Goal: Task Accomplishment & Management: Manage account settings

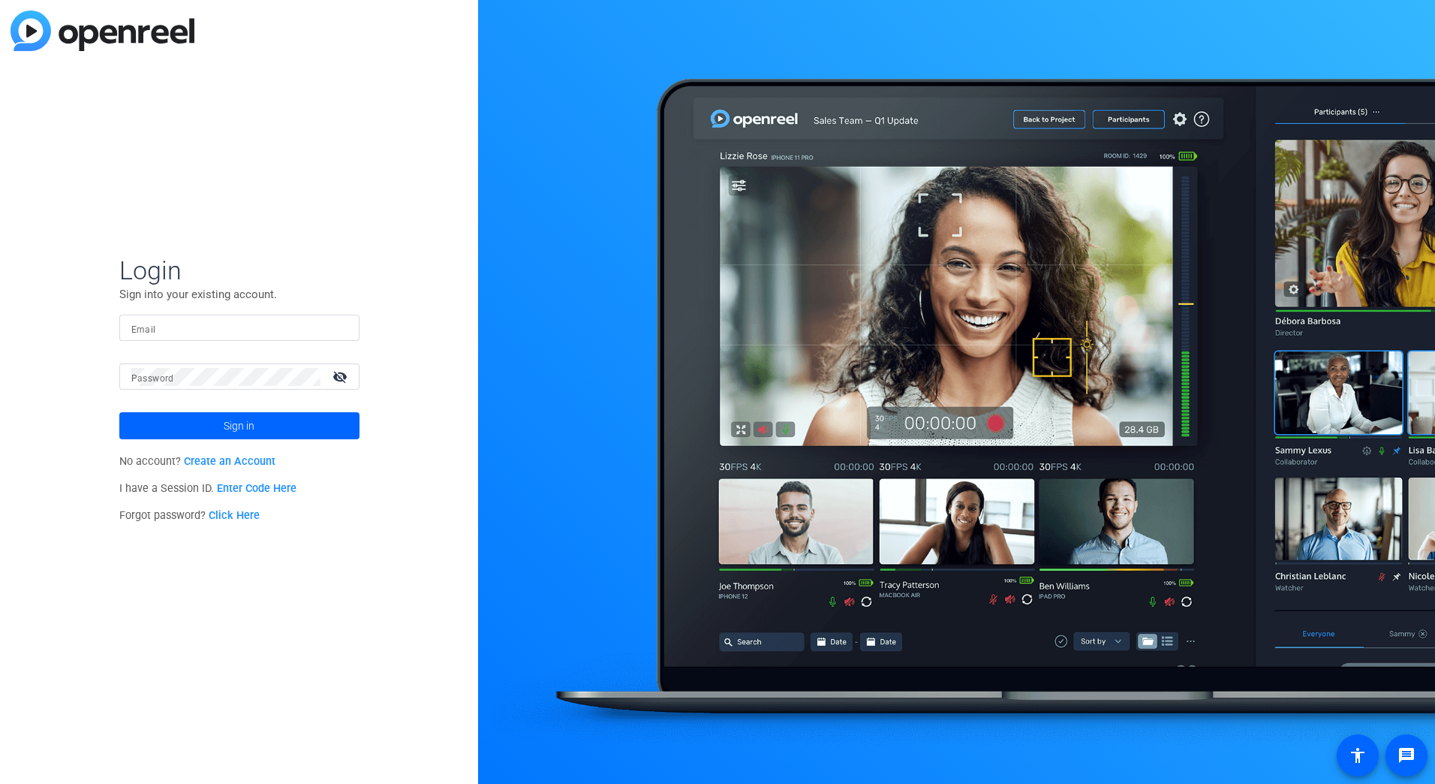
click at [236, 323] on input "Email" at bounding box center [239, 328] width 216 height 18
type input "[PERSON_NAME][EMAIL_ADDRESS][DOMAIN_NAME]"
click at [119, 412] on button "Sign in" at bounding box center [239, 425] width 240 height 27
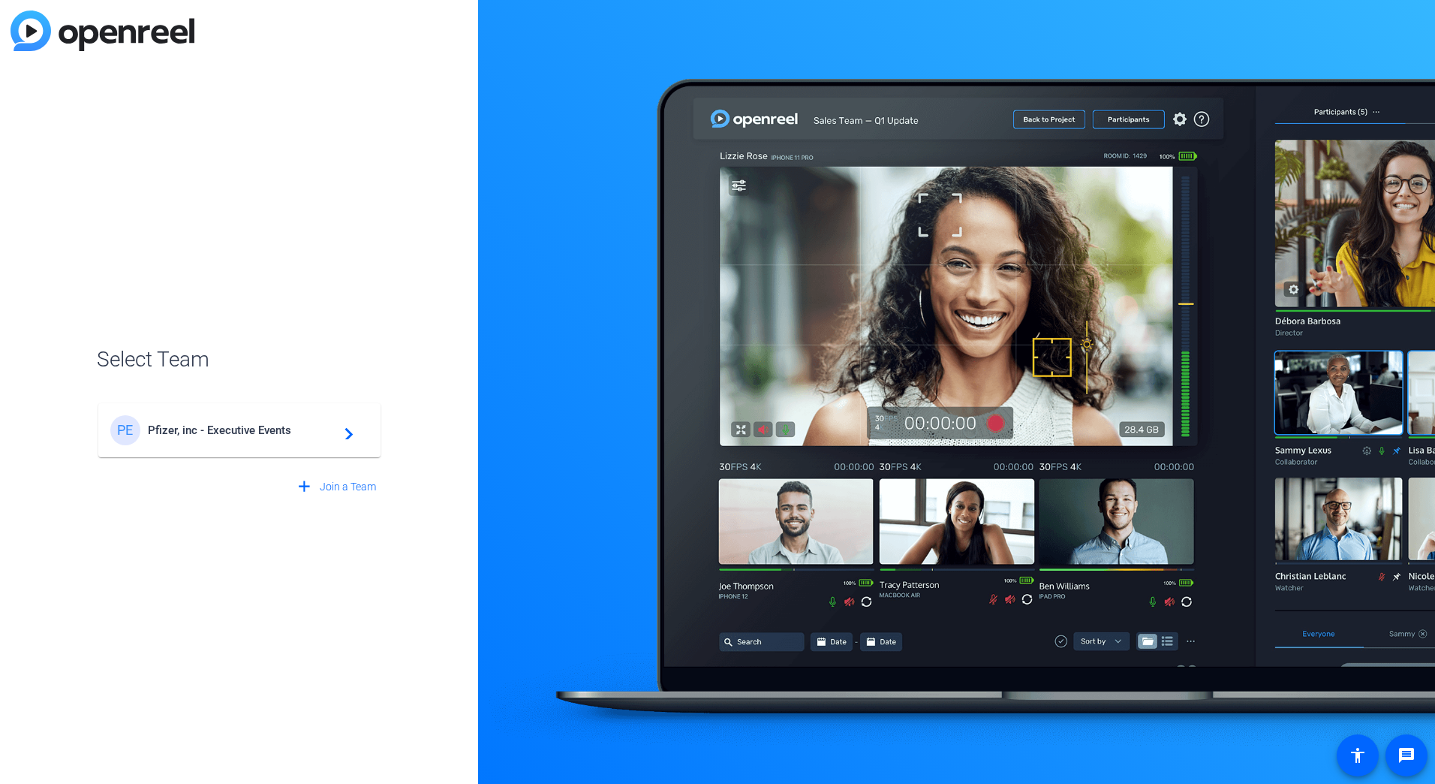
click at [226, 436] on span "Pfizer, inc - Executive Events" at bounding box center [242, 430] width 188 height 14
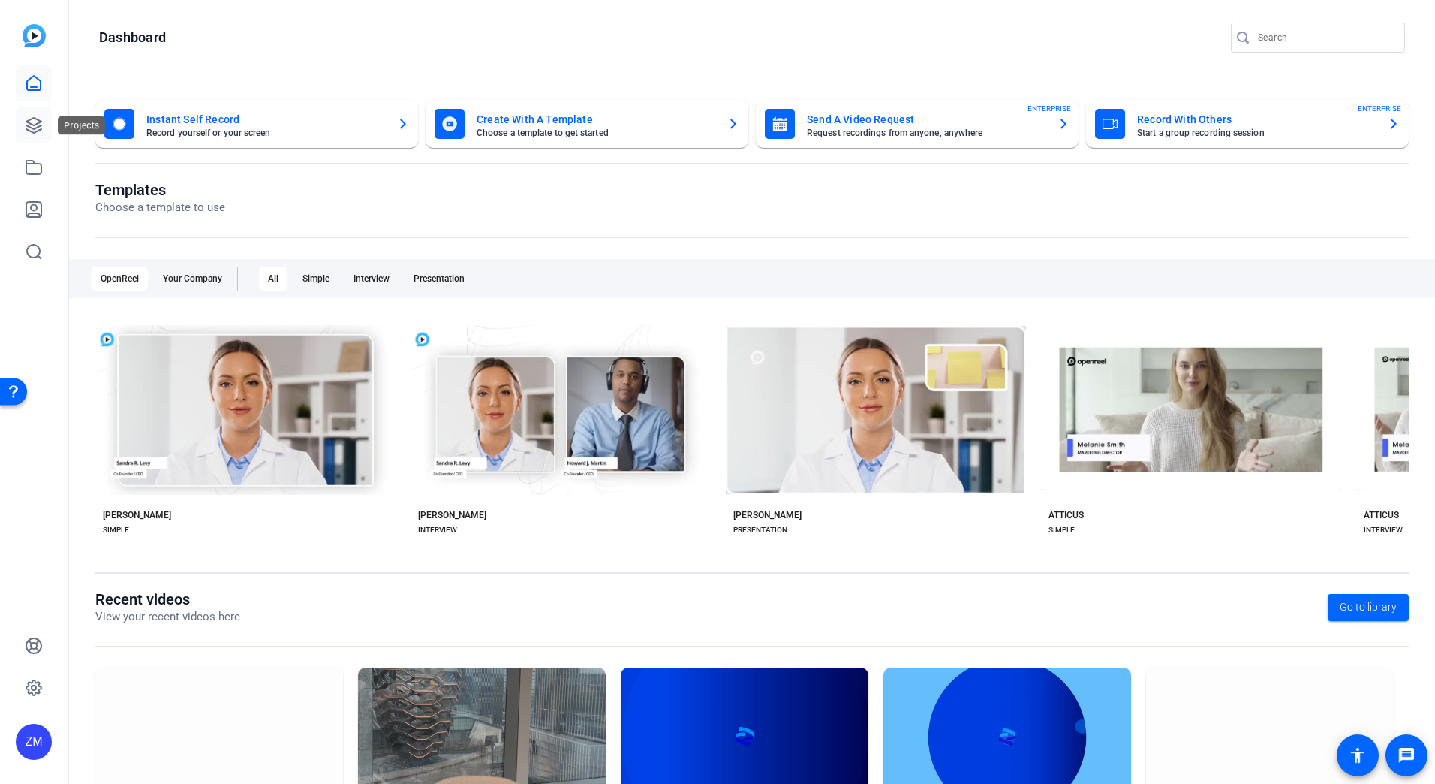
click at [32, 118] on icon at bounding box center [33, 125] width 15 height 15
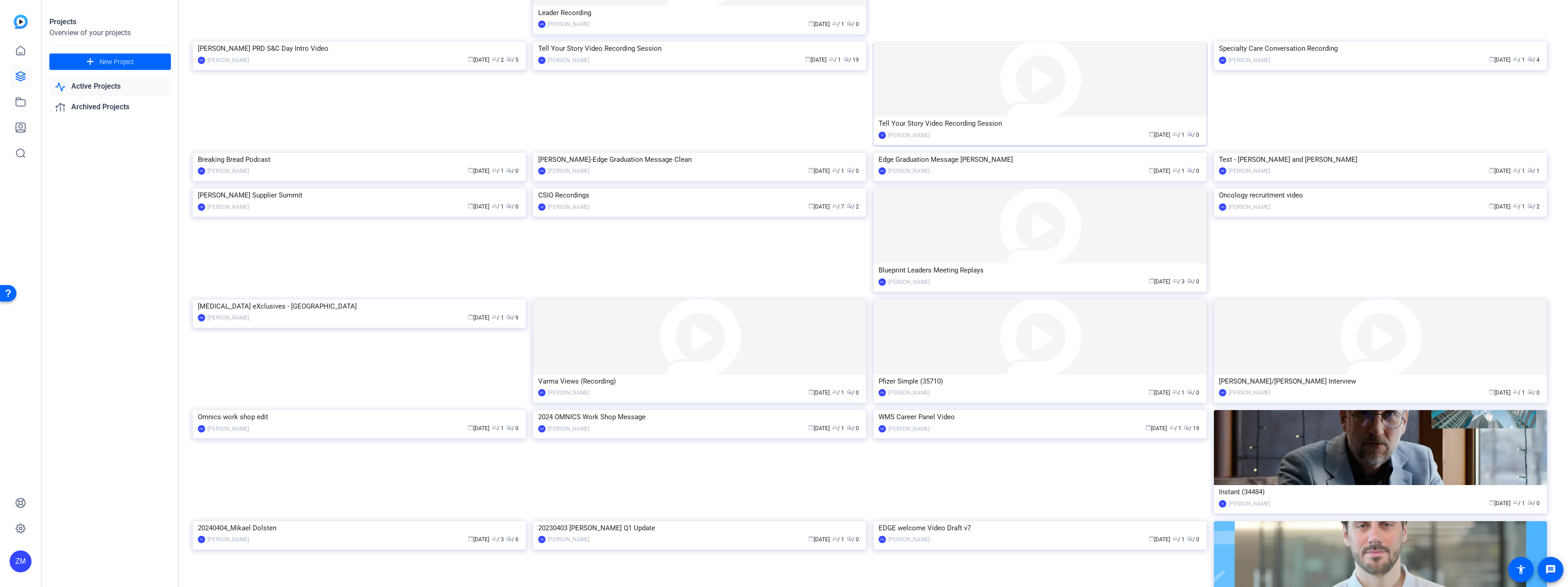
scroll to position [351, 0]
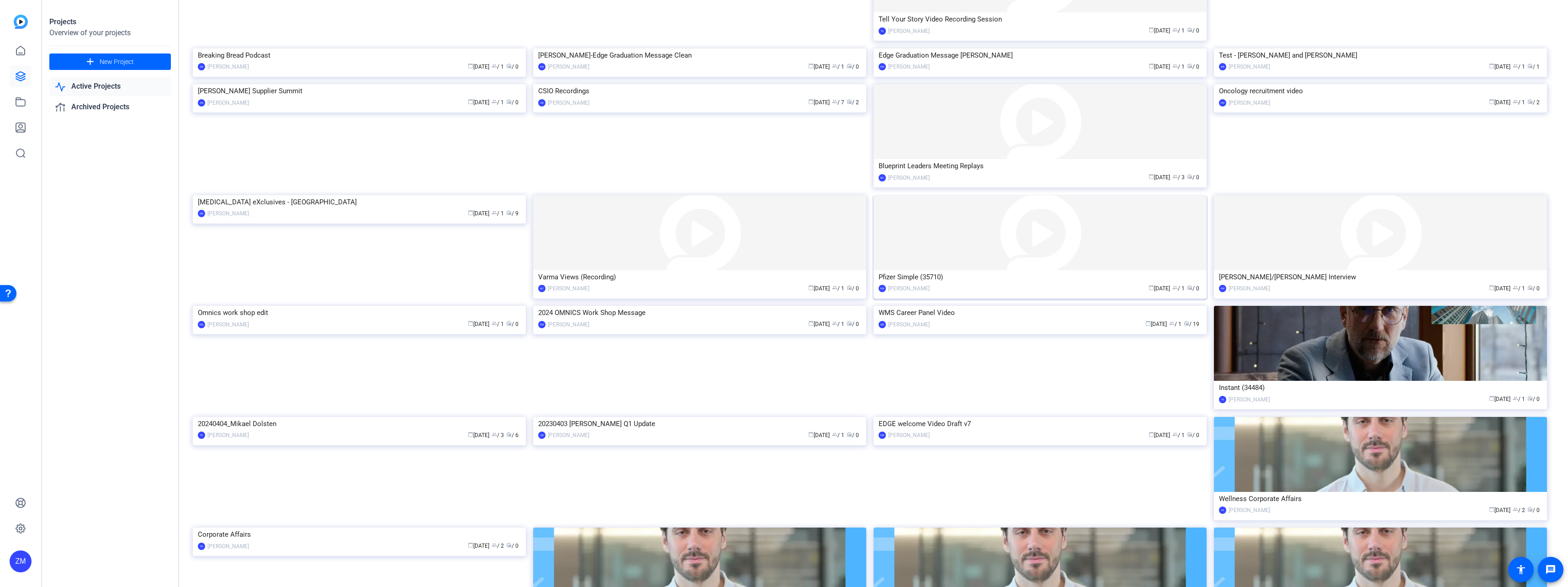
click at [873, 270] on img at bounding box center [1040, 232] width 333 height 75
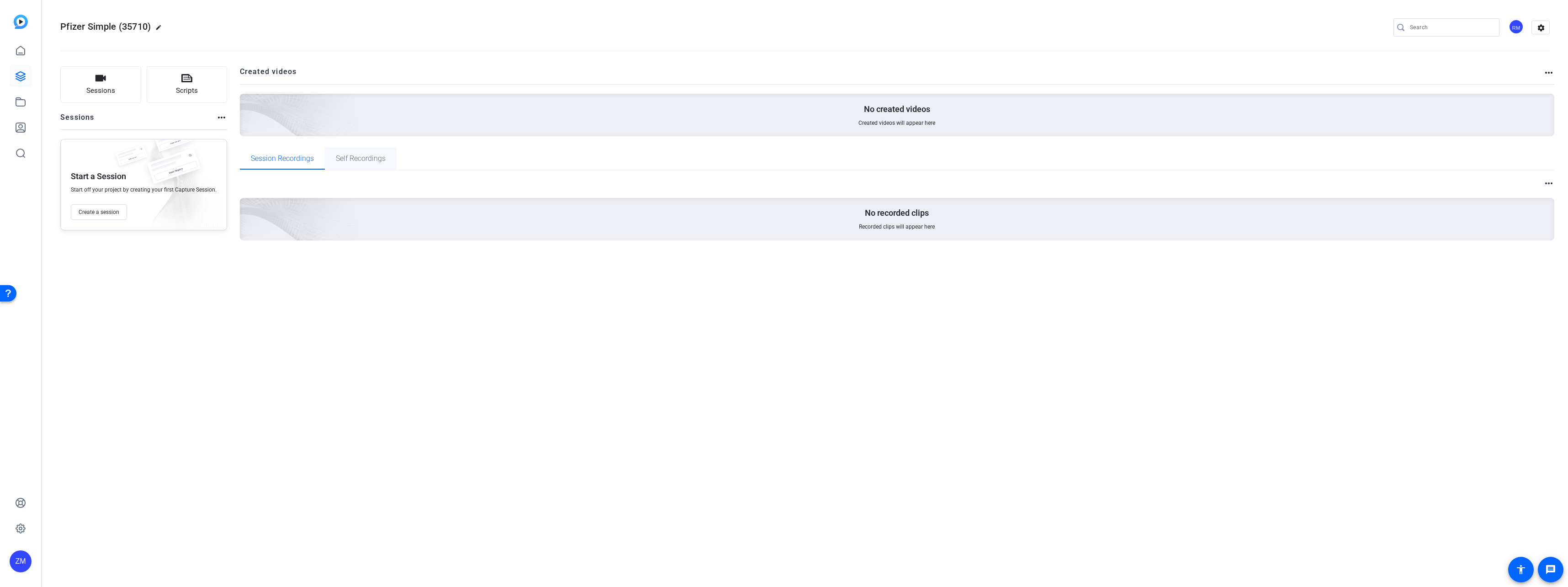
click at [367, 158] on span "Self Recordings" at bounding box center [361, 158] width 50 height 7
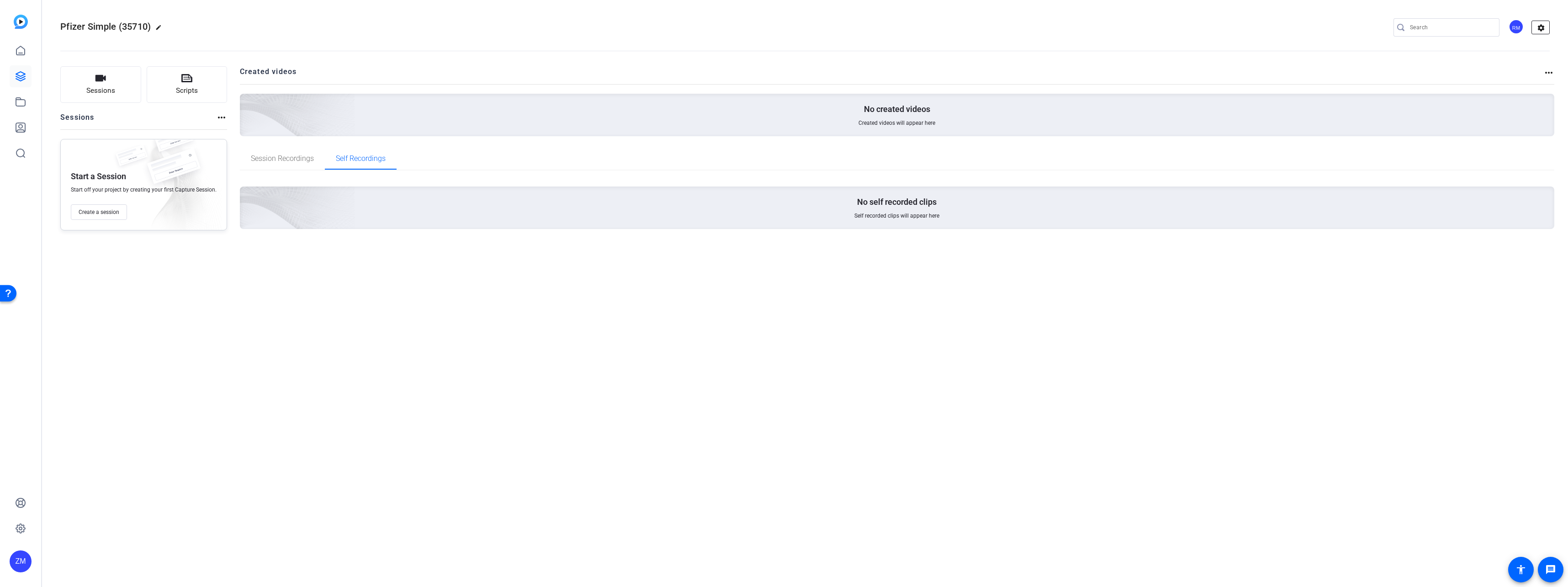
click at [873, 23] on mat-icon "settings" at bounding box center [1541, 28] width 18 height 14
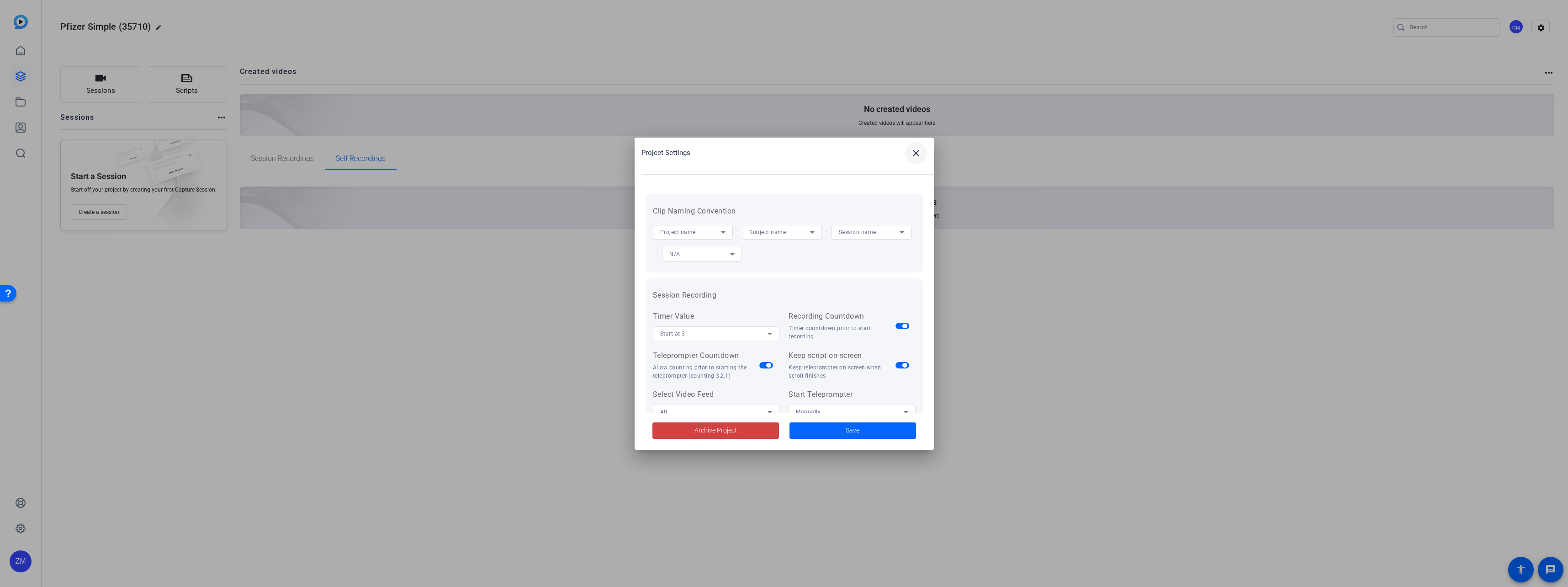
click at [873, 148] on mat-icon "close" at bounding box center [916, 153] width 11 height 11
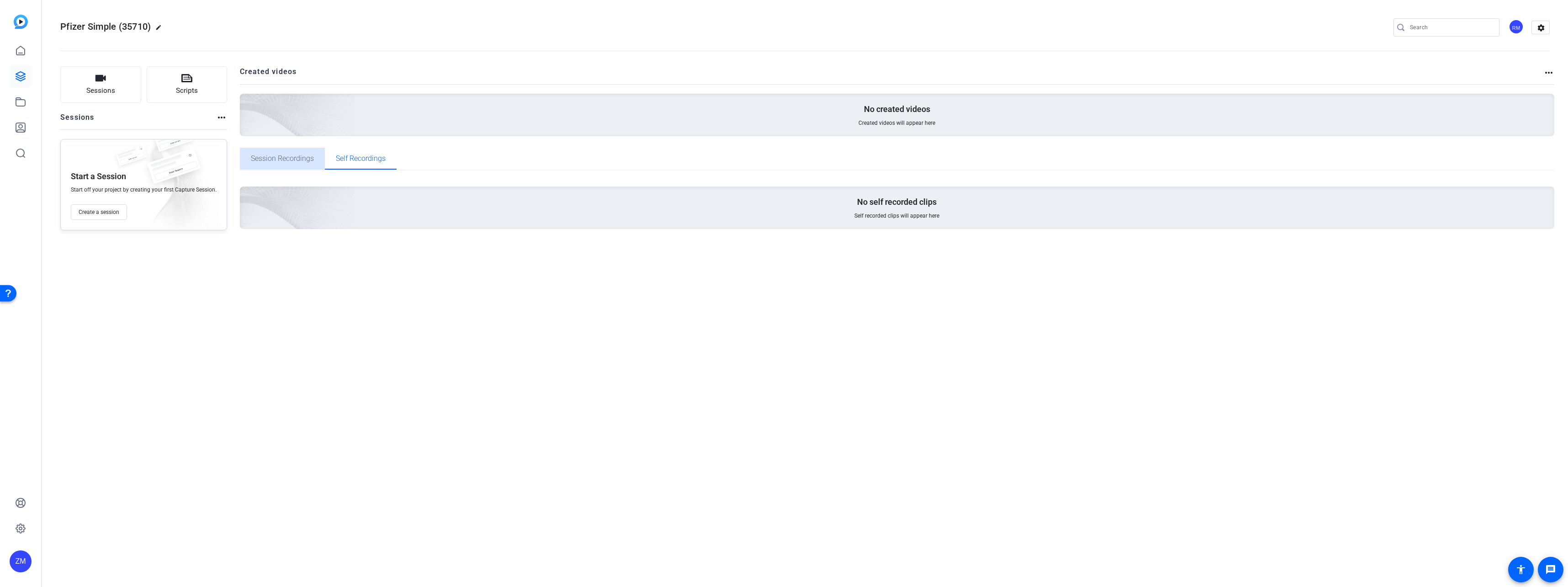
click at [286, 153] on span "Session Recordings" at bounding box center [282, 158] width 63 height 22
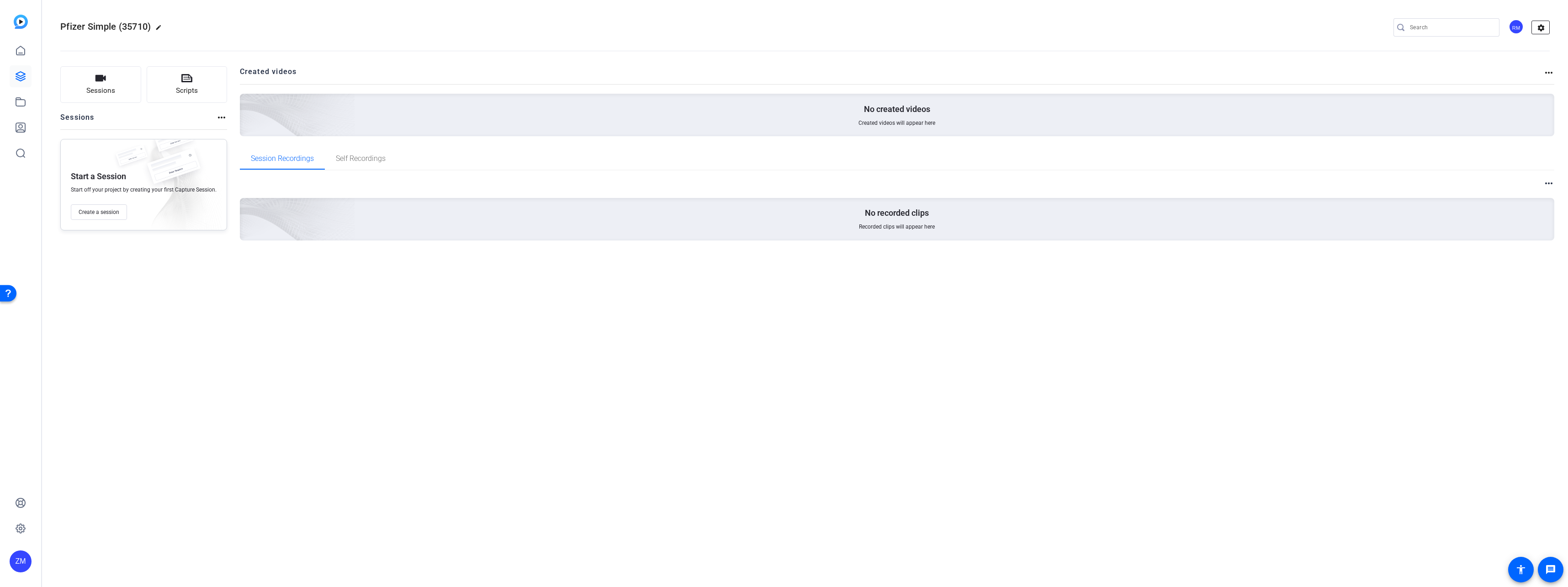
click at [873, 30] on mat-icon "settings" at bounding box center [1541, 28] width 18 height 14
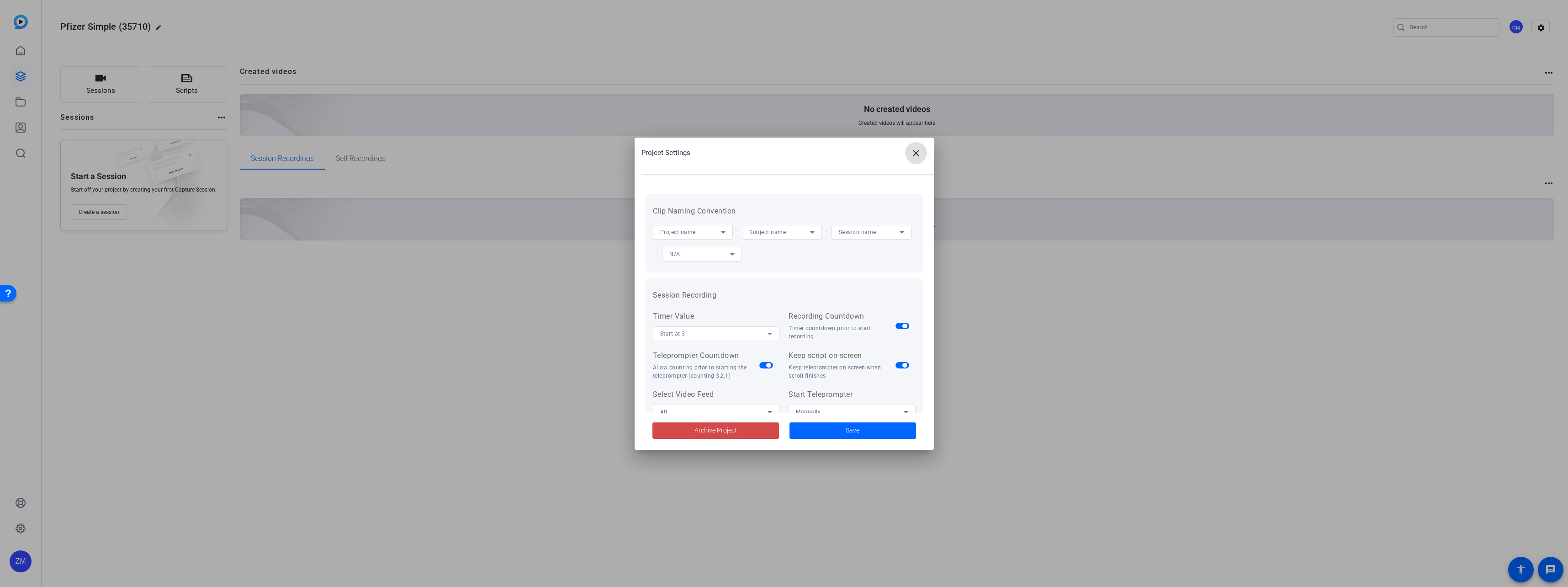
click at [702, 430] on span "Archive Project" at bounding box center [716, 431] width 43 height 10
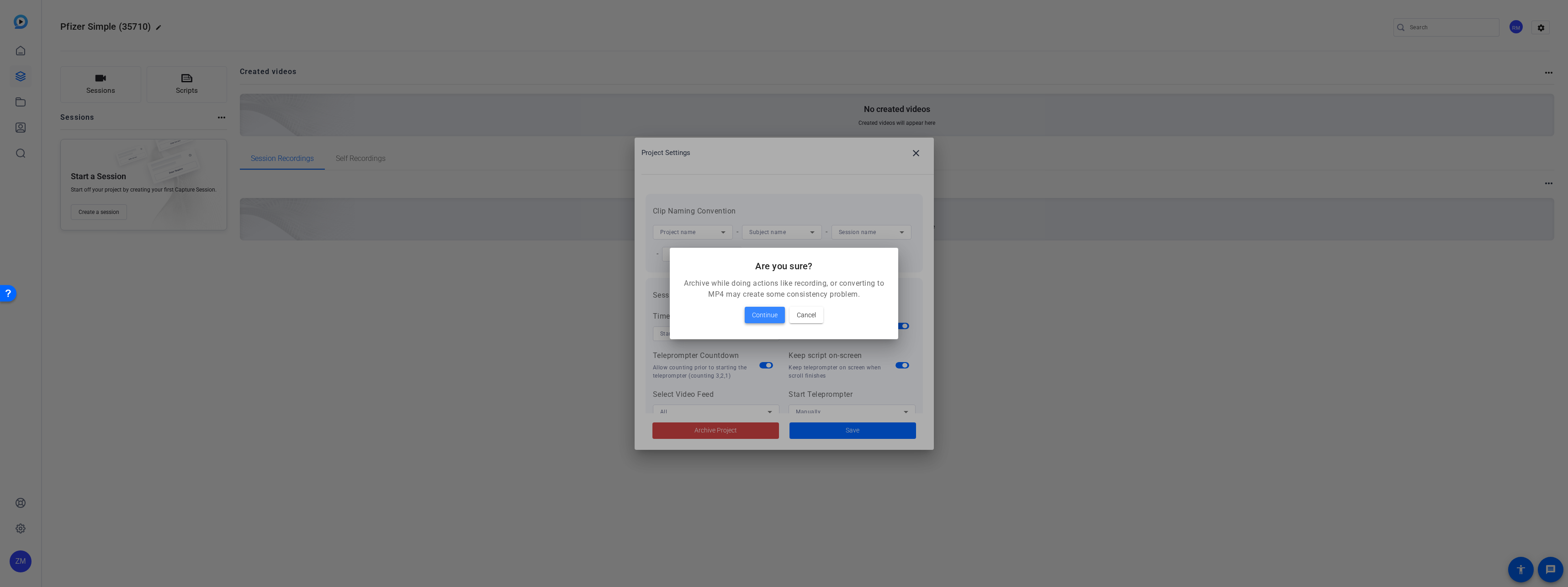
click at [768, 312] on span "Continue" at bounding box center [765, 315] width 26 height 11
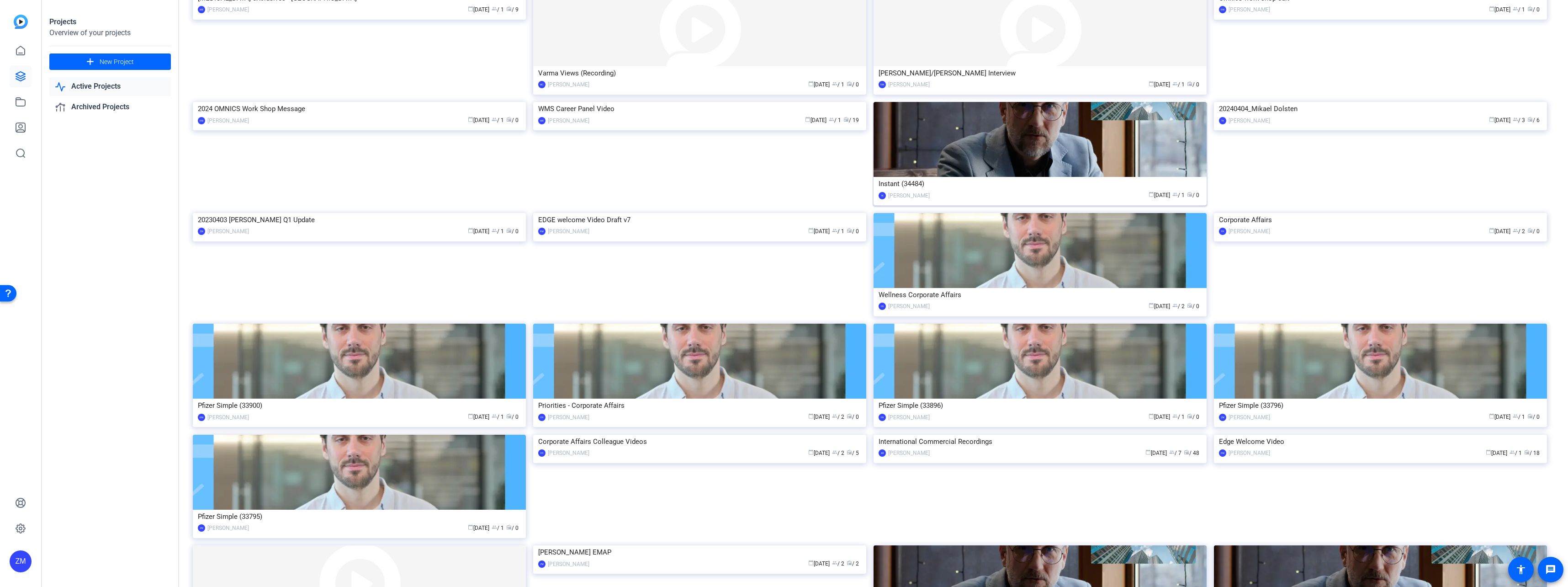
scroll to position [503, 0]
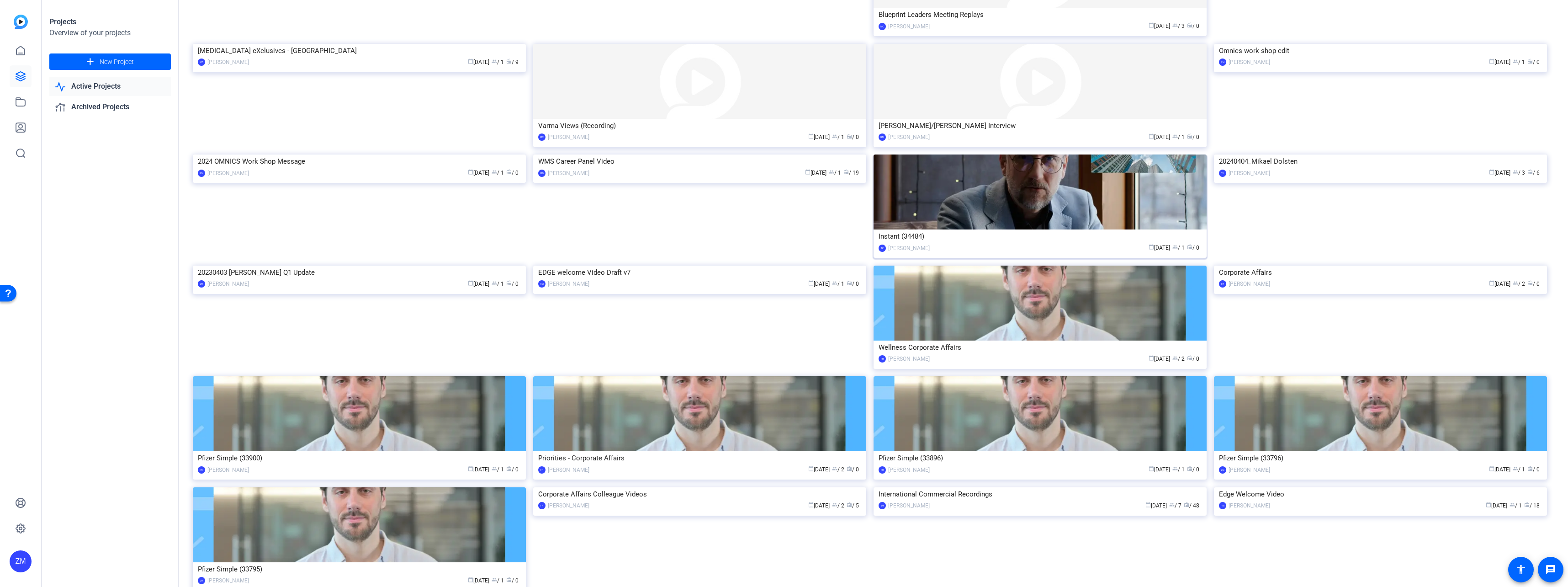
click at [873, 230] on img at bounding box center [1040, 192] width 333 height 75
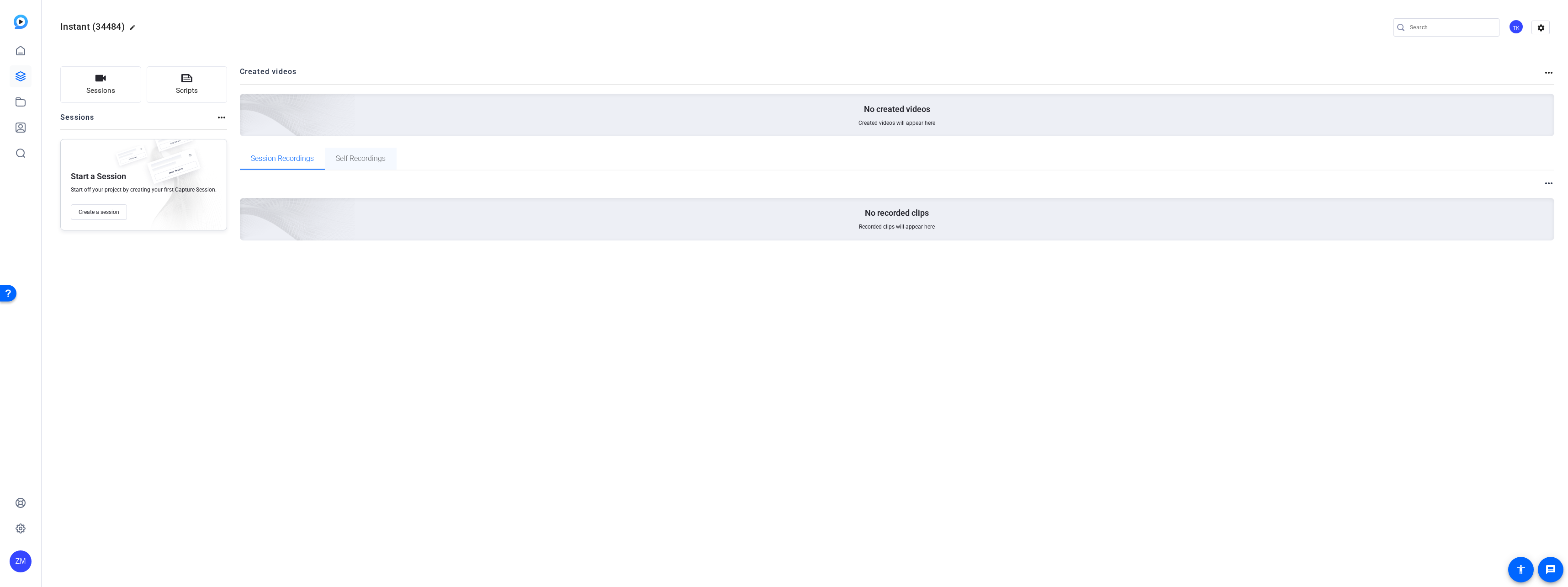
click at [379, 162] on span "Self Recordings" at bounding box center [361, 158] width 50 height 7
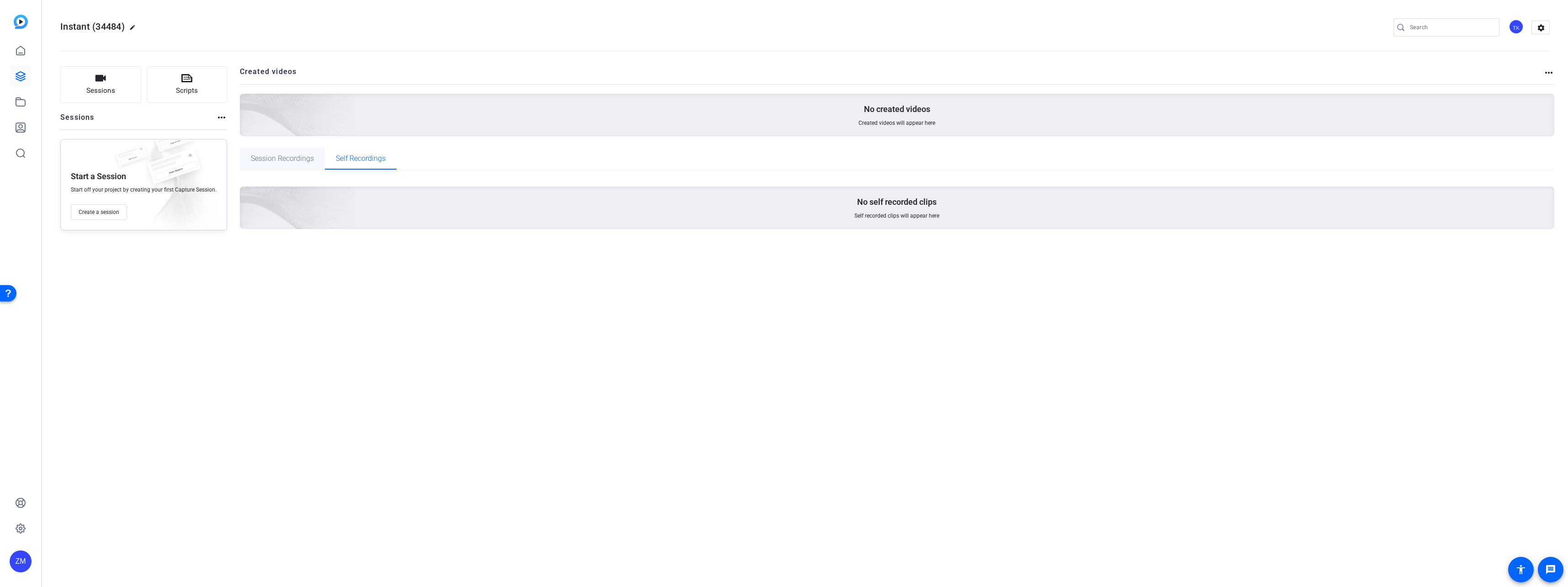
click at [298, 162] on span "Session Recordings" at bounding box center [282, 158] width 63 height 7
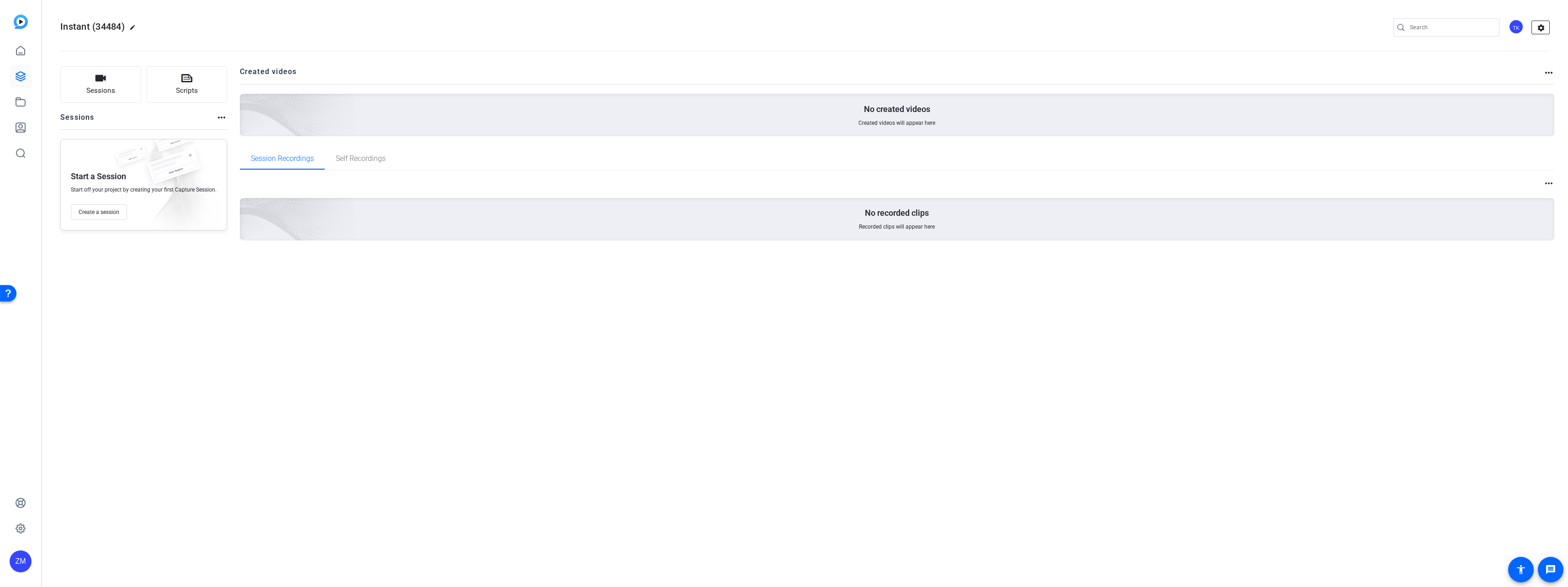
click at [873, 29] on mat-icon "settings" at bounding box center [1541, 28] width 18 height 14
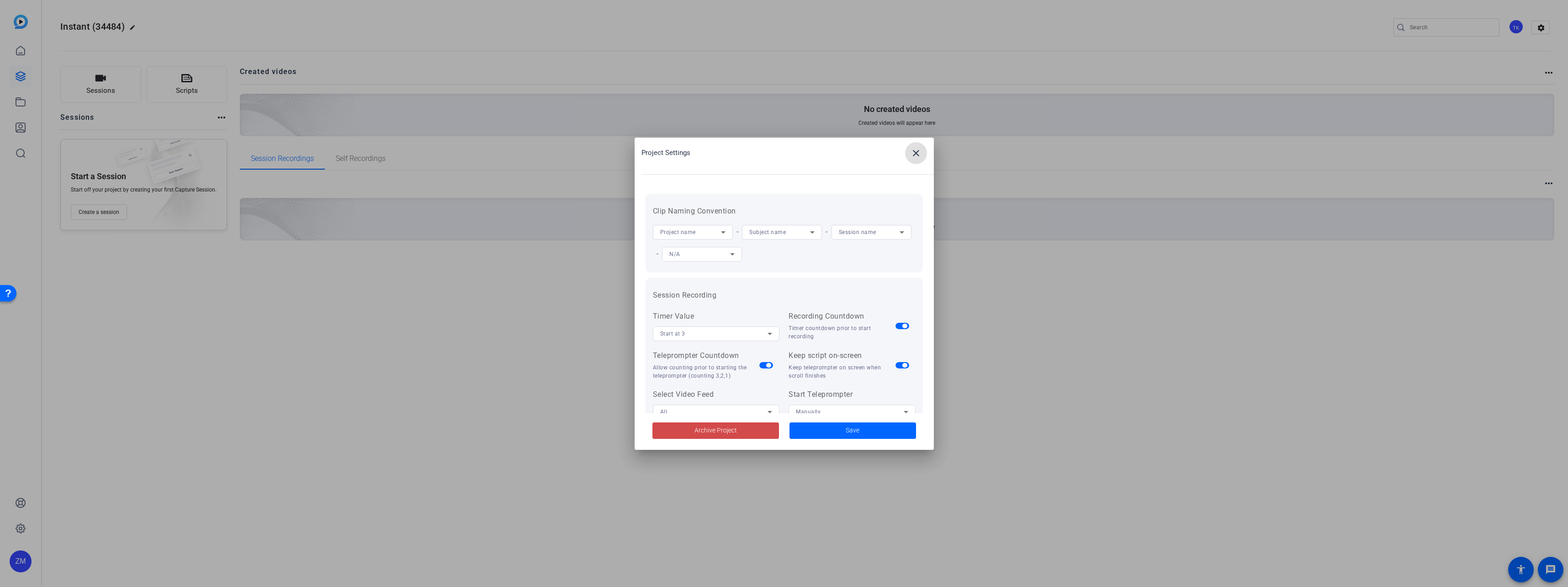
click at [699, 426] on span "Archive Project" at bounding box center [716, 431] width 43 height 10
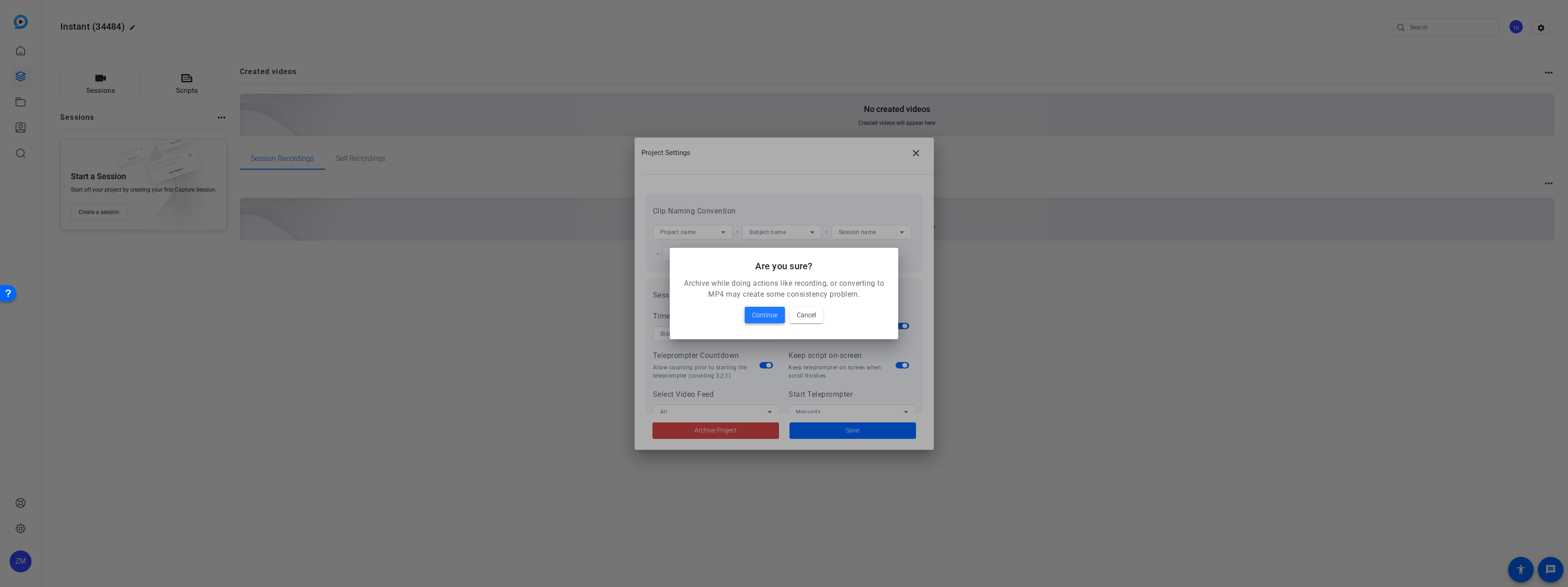
click at [757, 318] on span "Continue" at bounding box center [765, 315] width 26 height 11
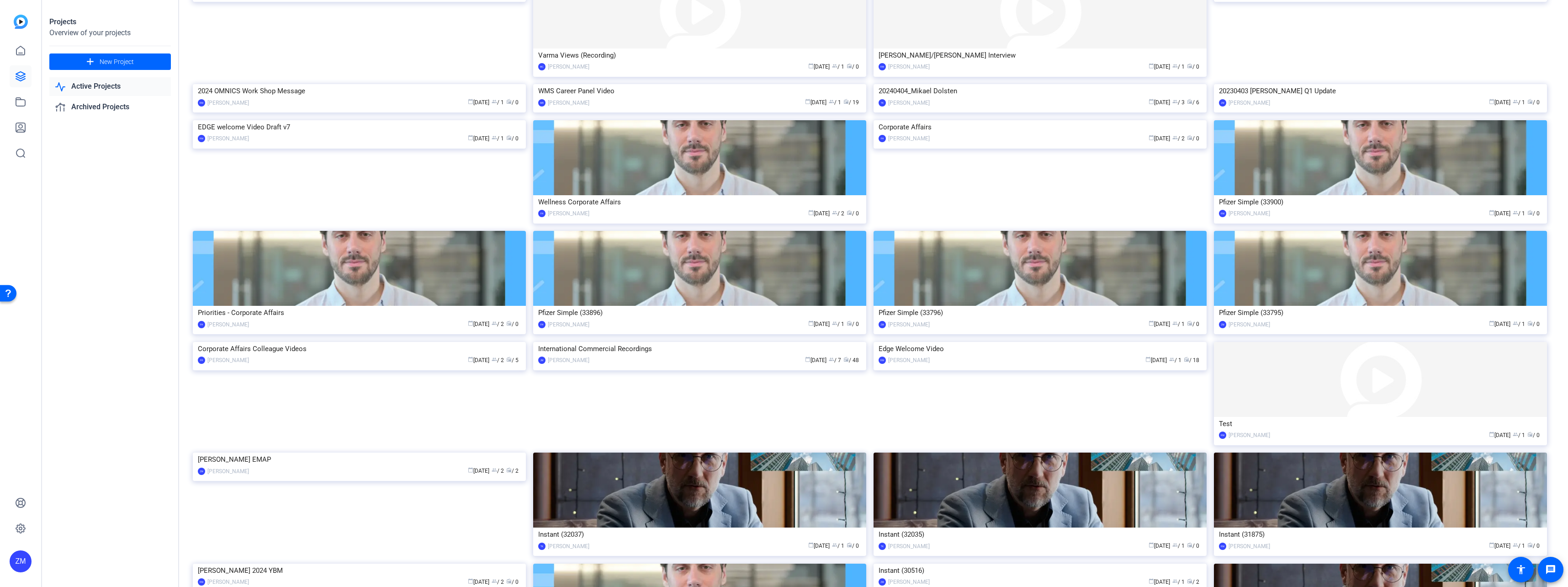
scroll to position [580, 0]
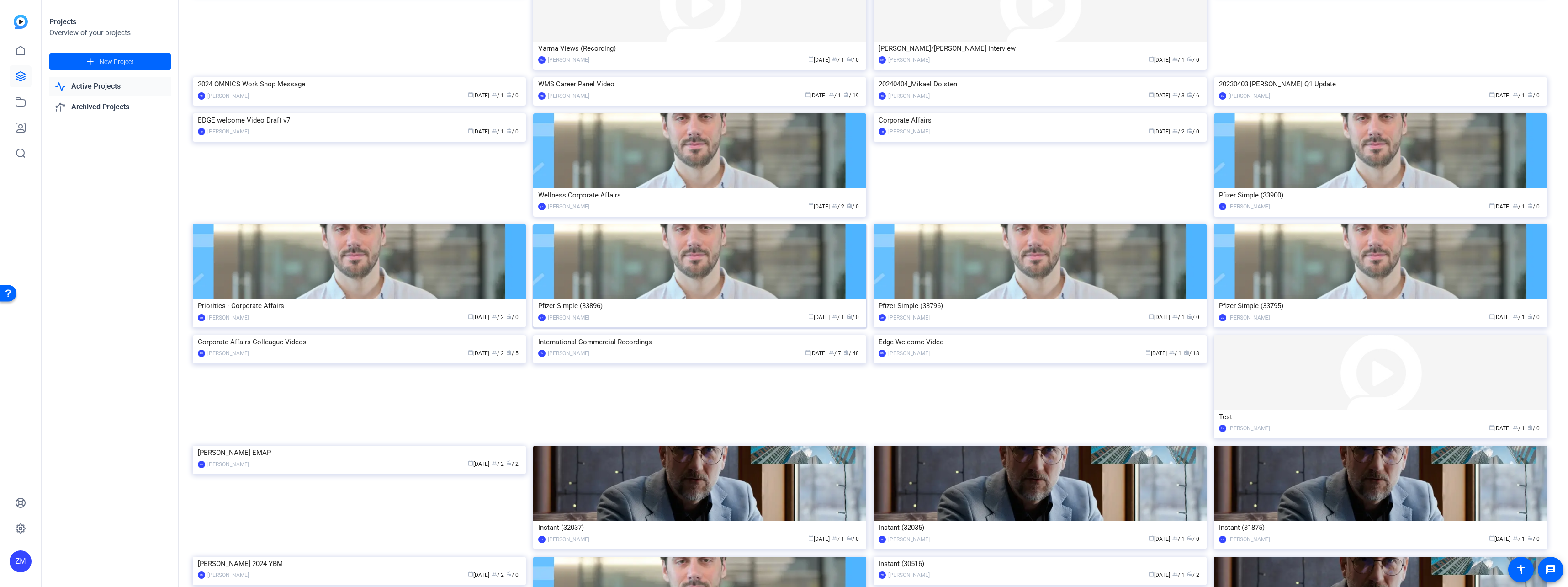
click at [698, 299] on img at bounding box center [699, 261] width 333 height 75
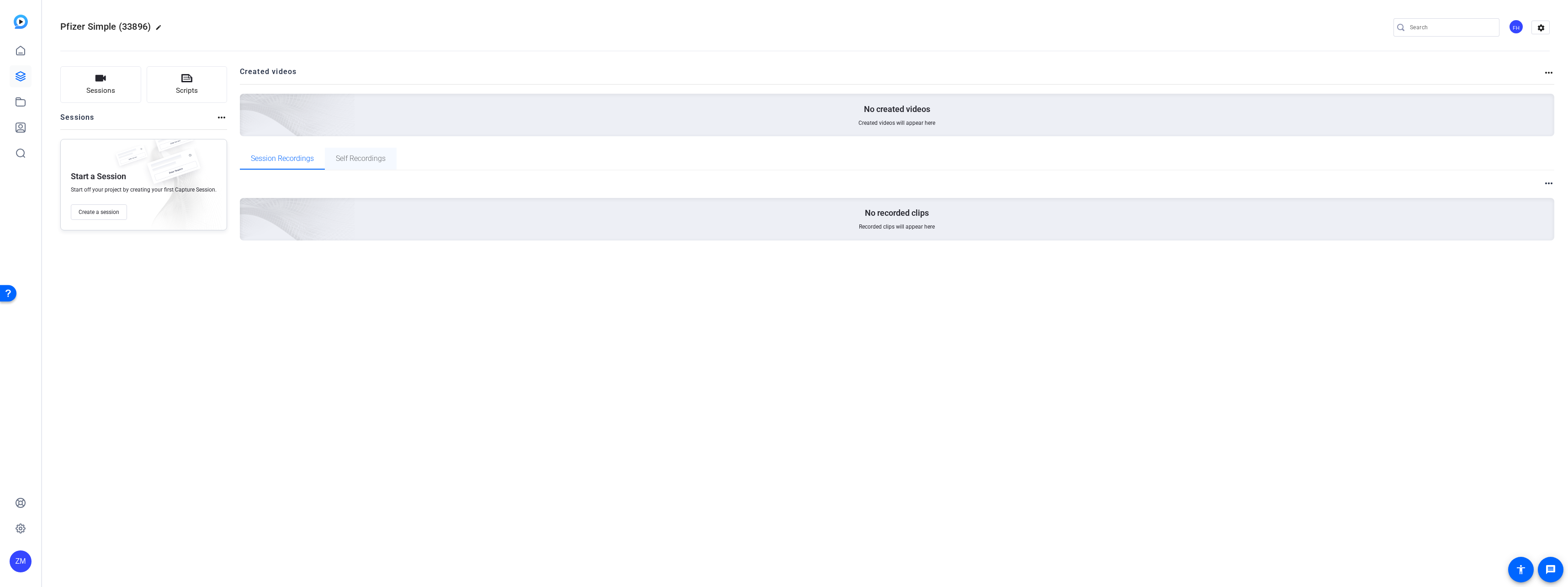
click at [362, 158] on span "Self Recordings" at bounding box center [361, 158] width 50 height 7
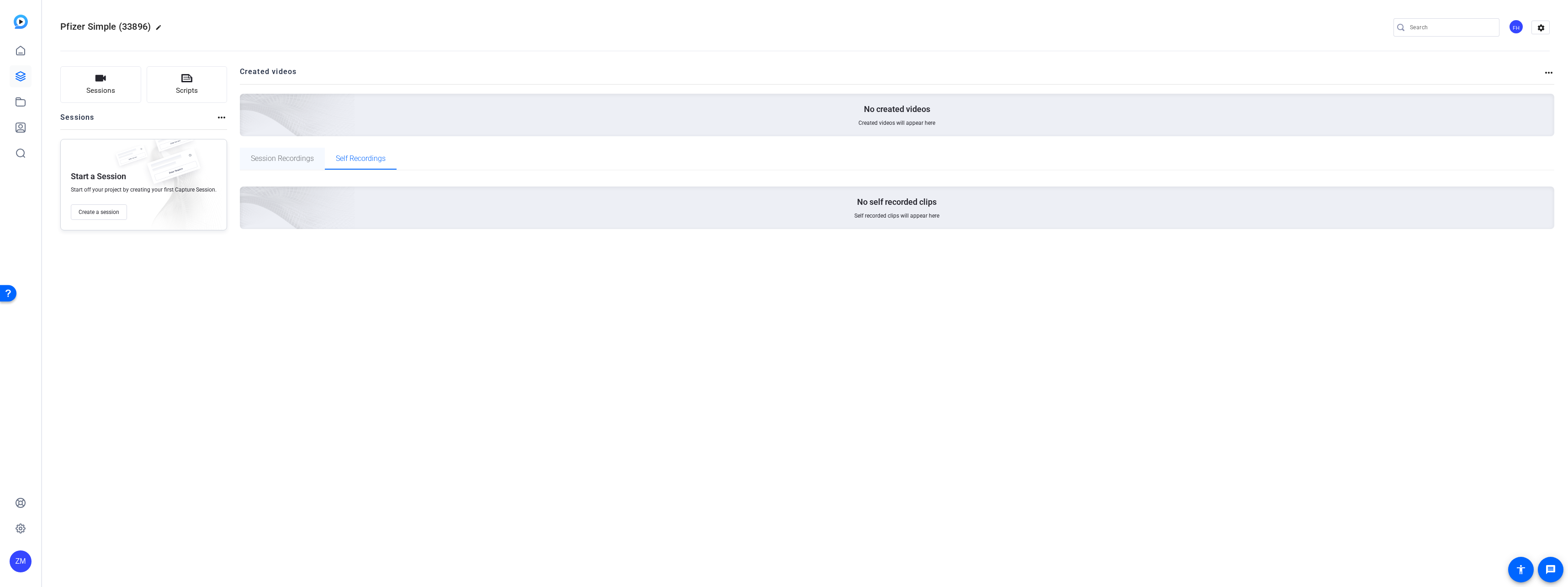
click at [283, 158] on span "Session Recordings" at bounding box center [282, 158] width 63 height 7
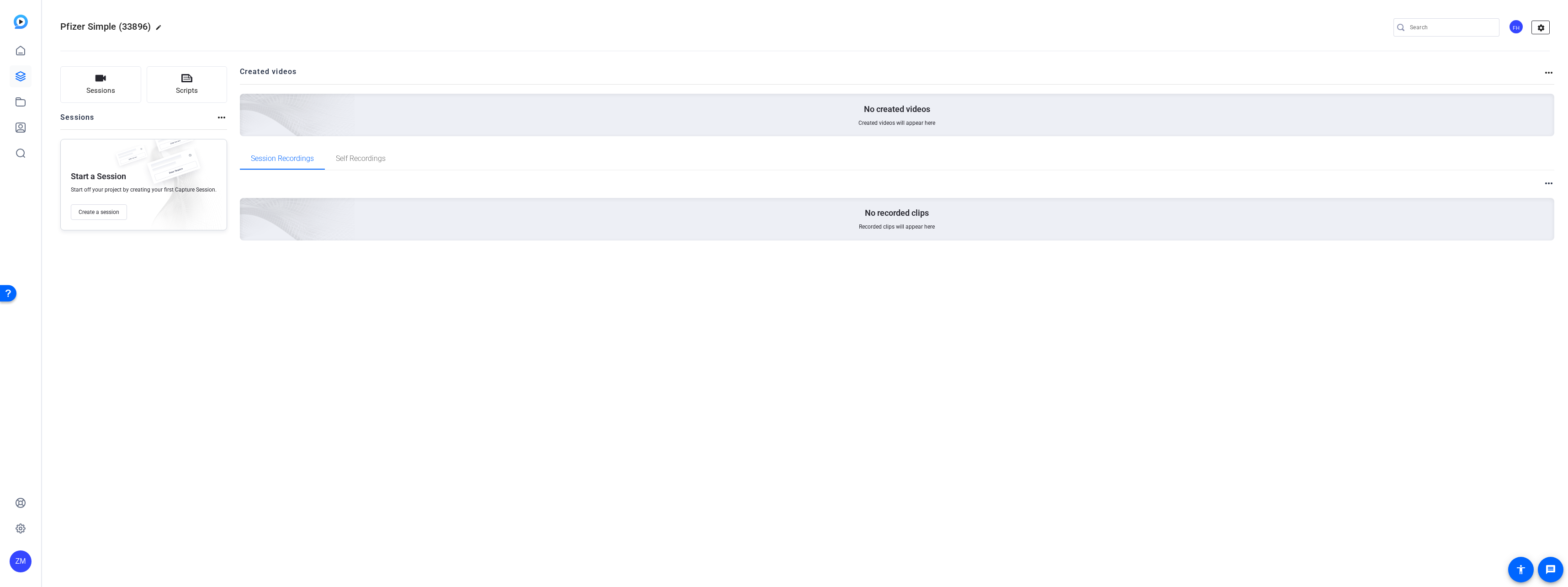
click at [873, 29] on mat-icon "settings" at bounding box center [1541, 28] width 18 height 14
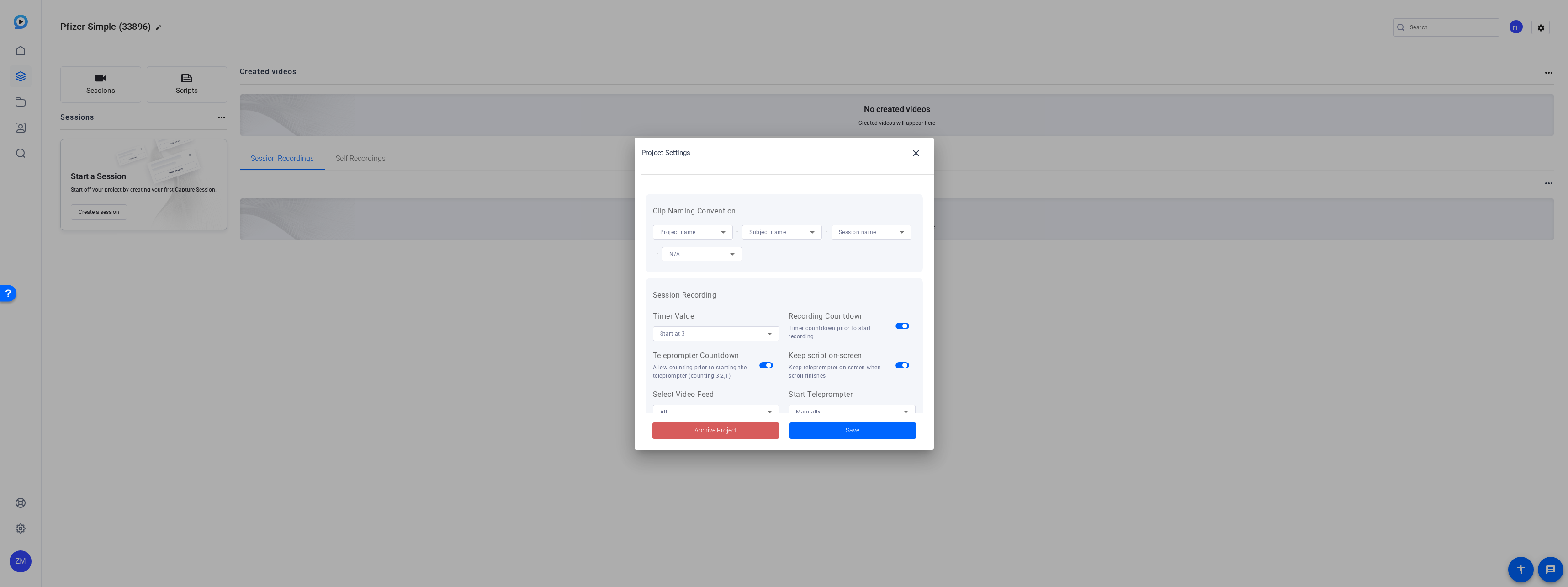
click at [715, 428] on span "Archive Project" at bounding box center [716, 431] width 43 height 10
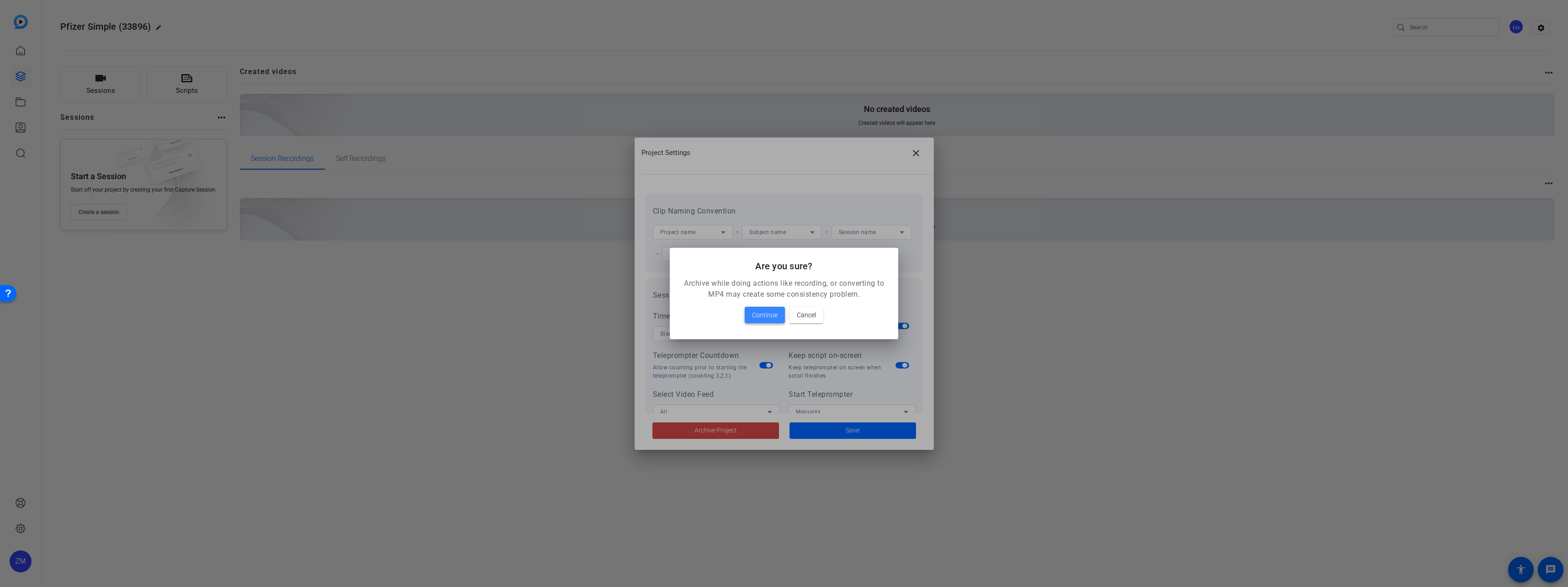
click at [761, 312] on span "Continue" at bounding box center [765, 315] width 26 height 11
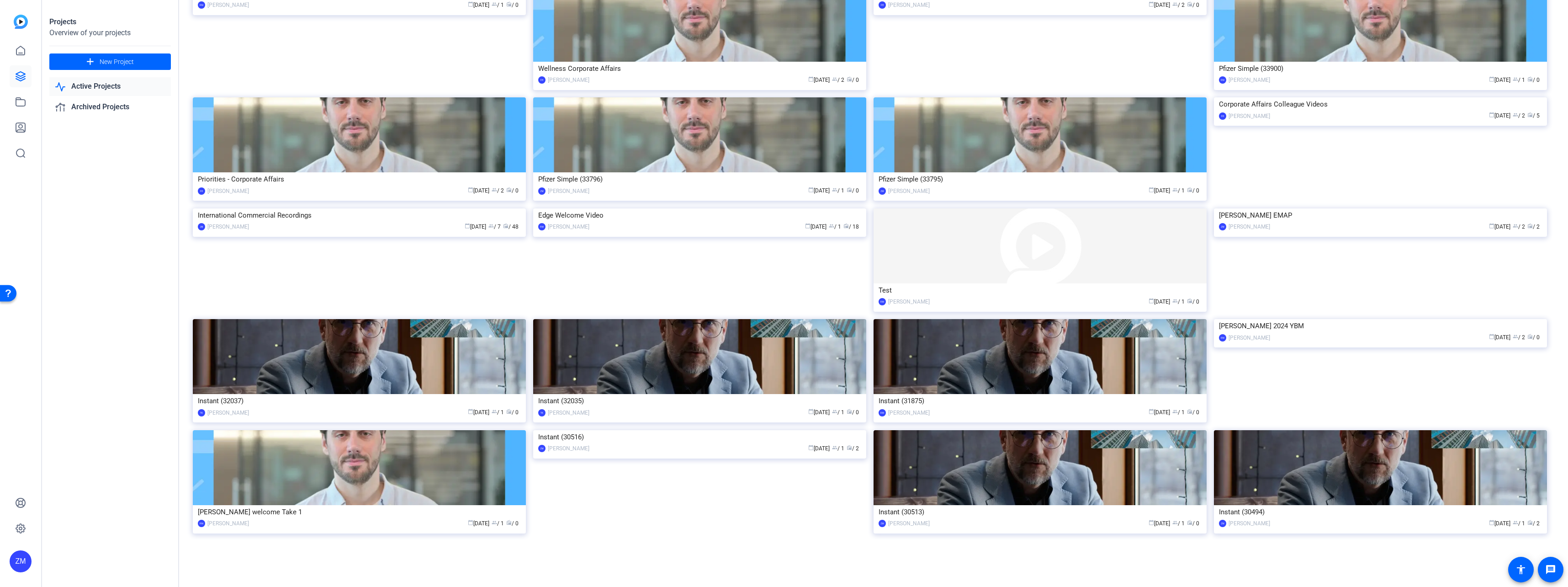
scroll to position [1200, 0]
click at [697, 172] on img at bounding box center [699, 135] width 333 height 75
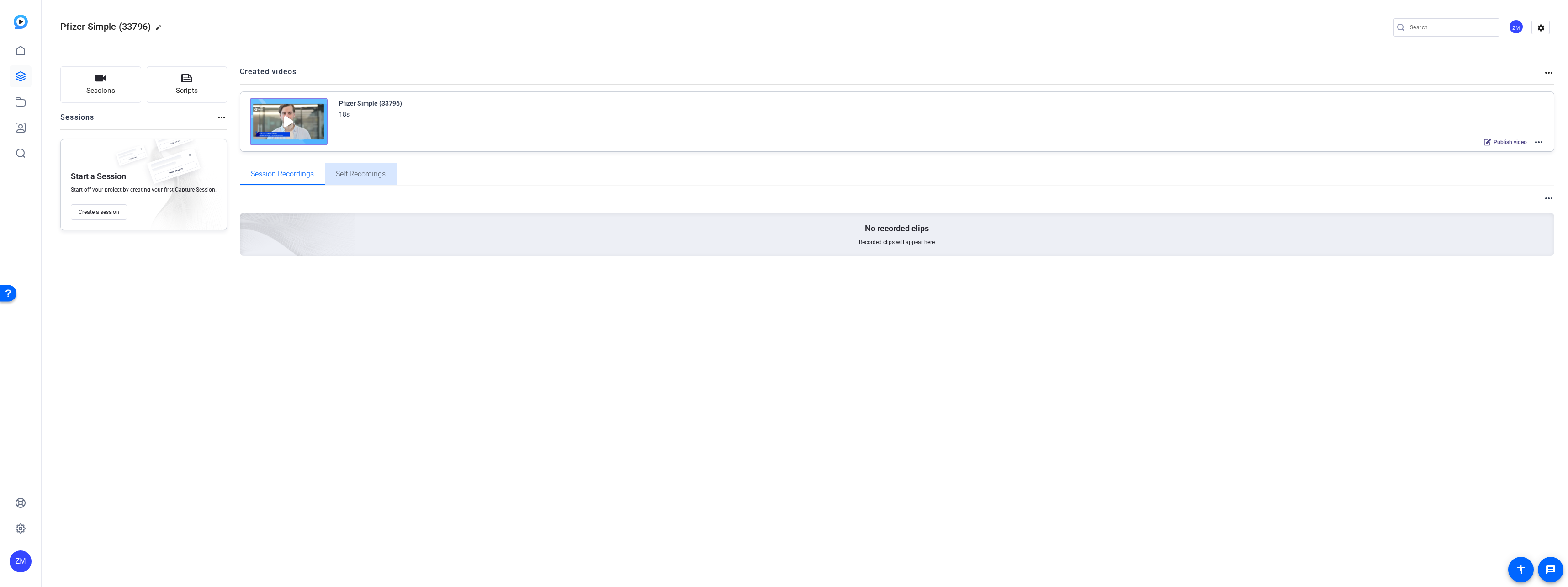
click at [373, 178] on span "Self Recordings" at bounding box center [361, 174] width 50 height 7
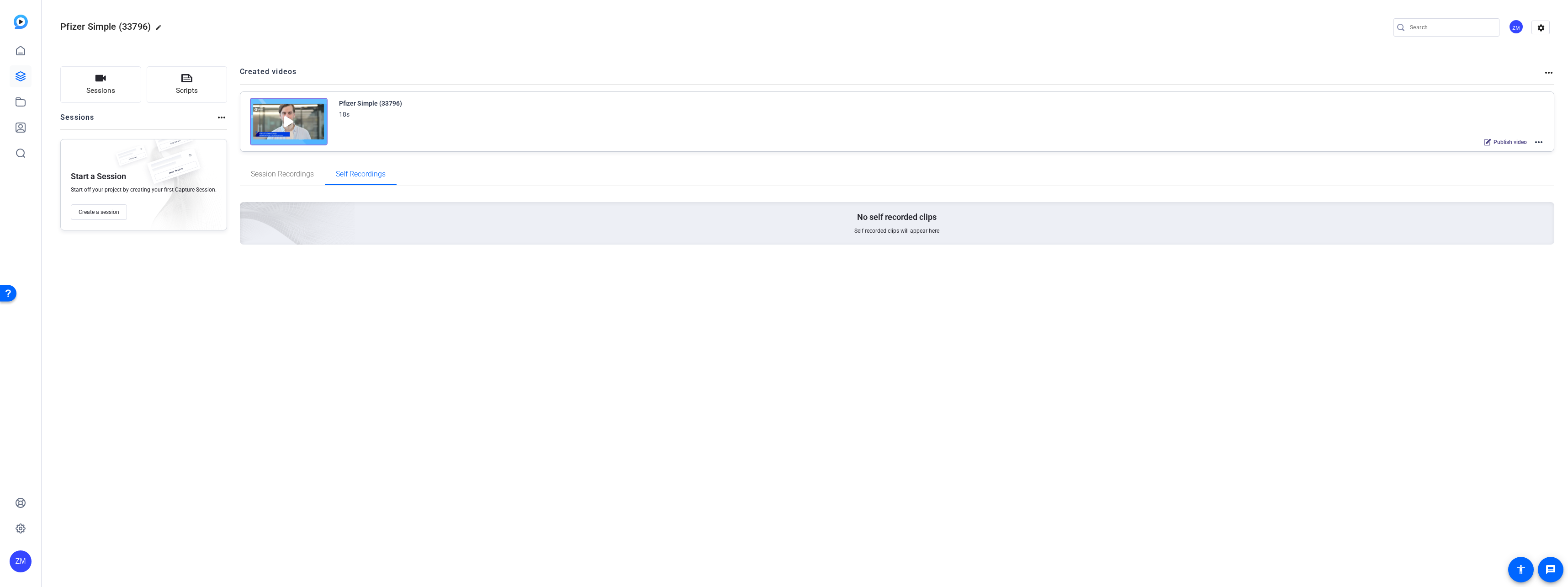
click at [289, 118] on img at bounding box center [289, 122] width 78 height 47
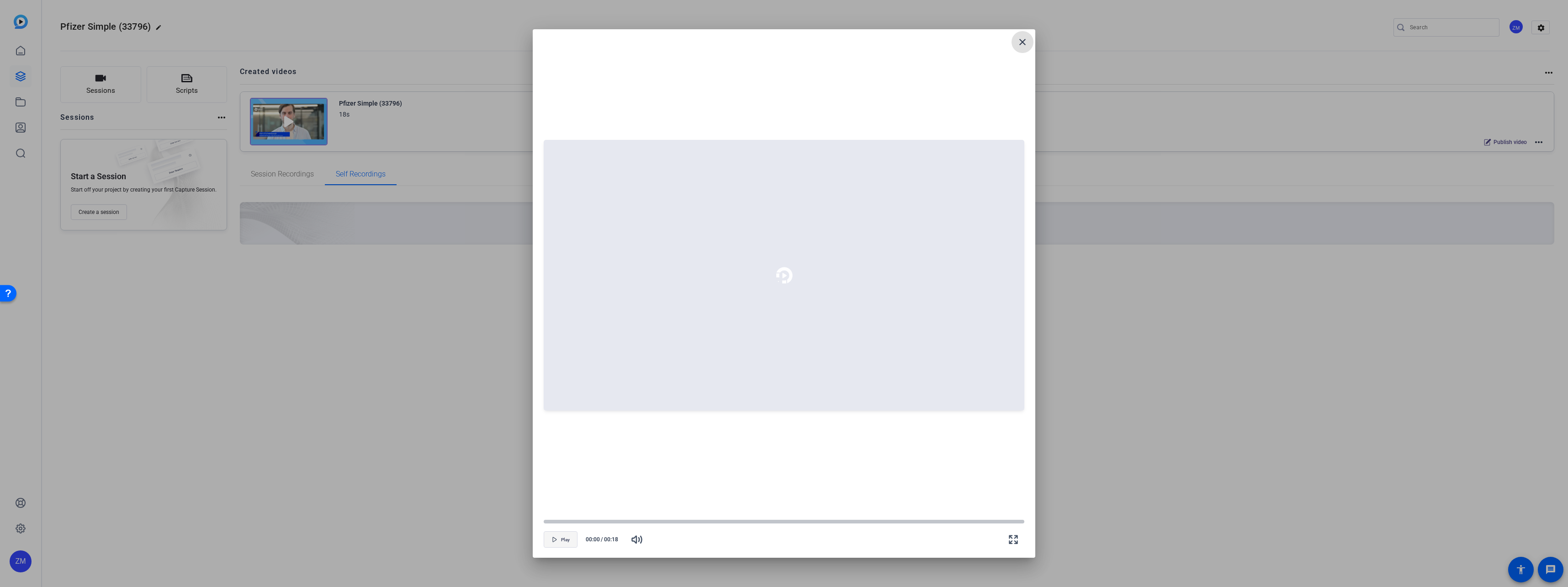
click at [553, 477] on icon "button" at bounding box center [555, 539] width 5 height 5
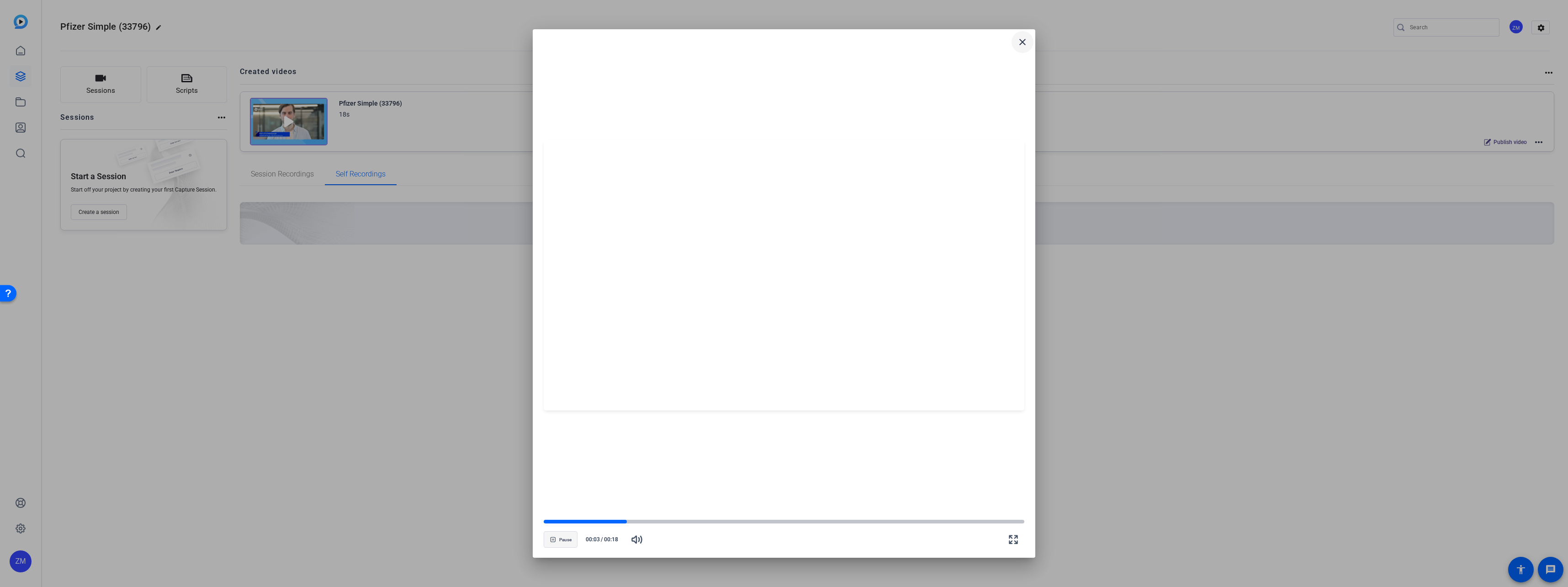
click at [873, 40] on mat-icon "close" at bounding box center [1023, 42] width 11 height 11
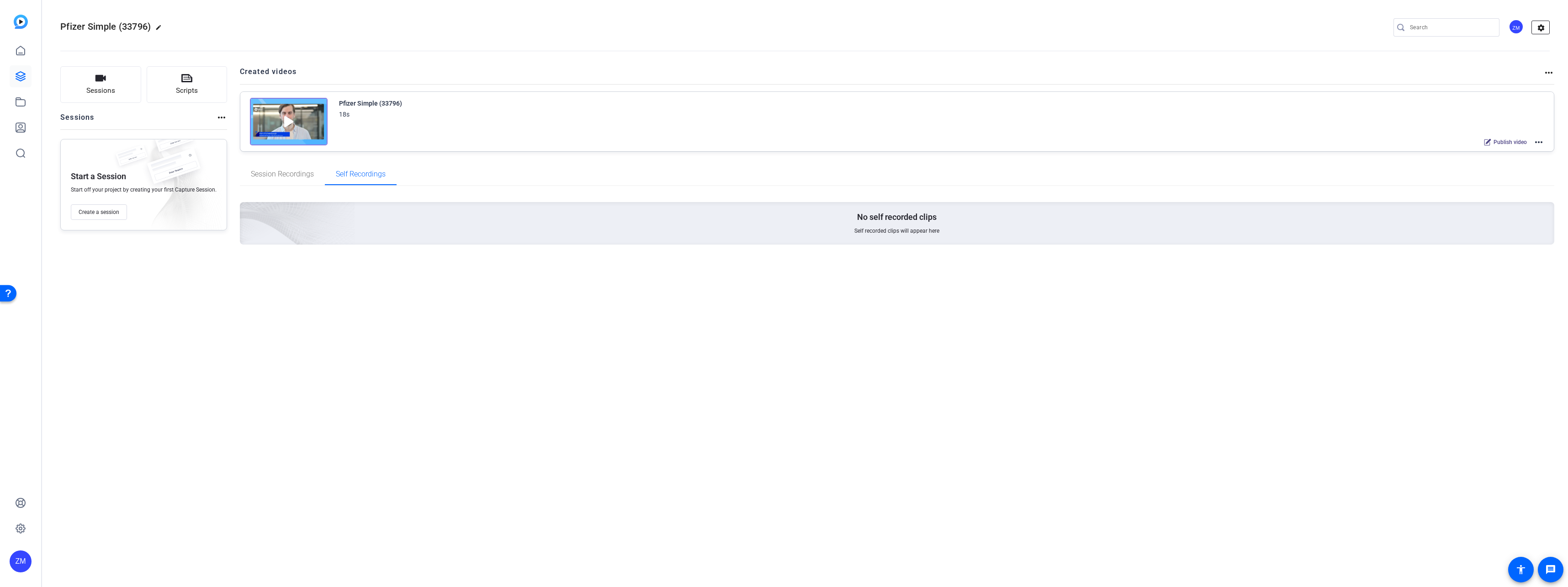
click at [873, 26] on mat-icon "settings" at bounding box center [1541, 28] width 18 height 14
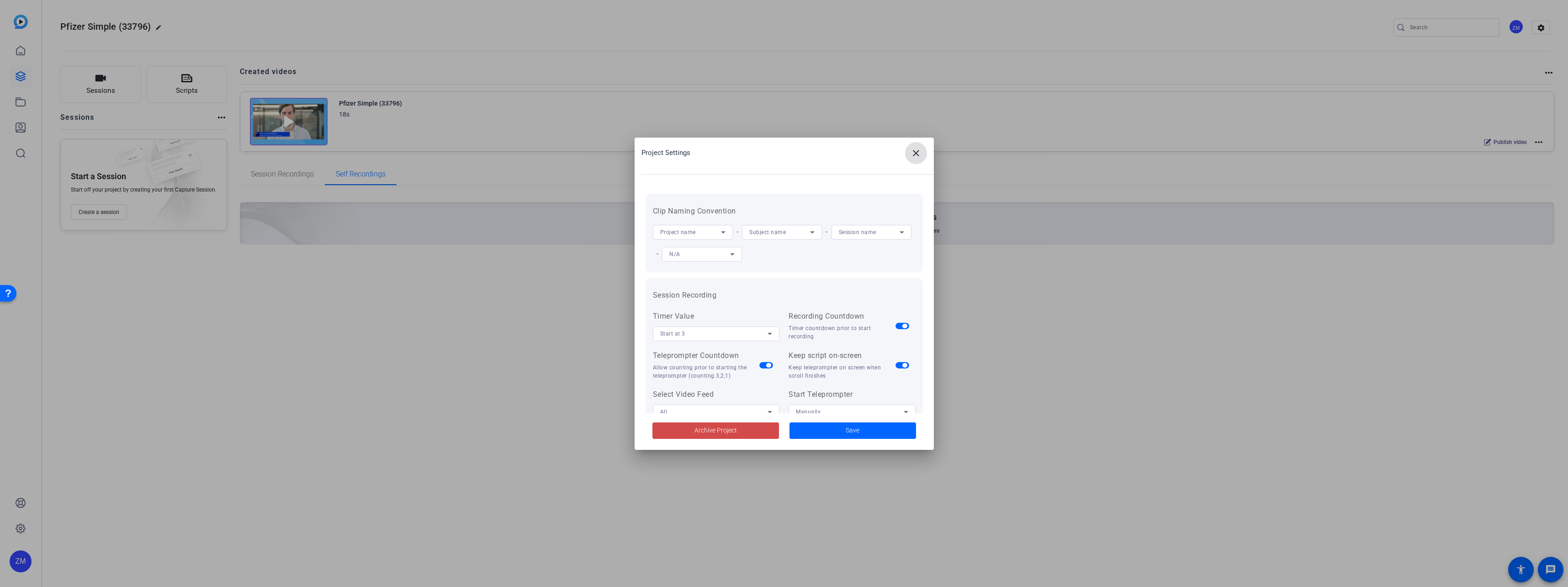
click at [712, 426] on span "Archive Project" at bounding box center [716, 431] width 43 height 10
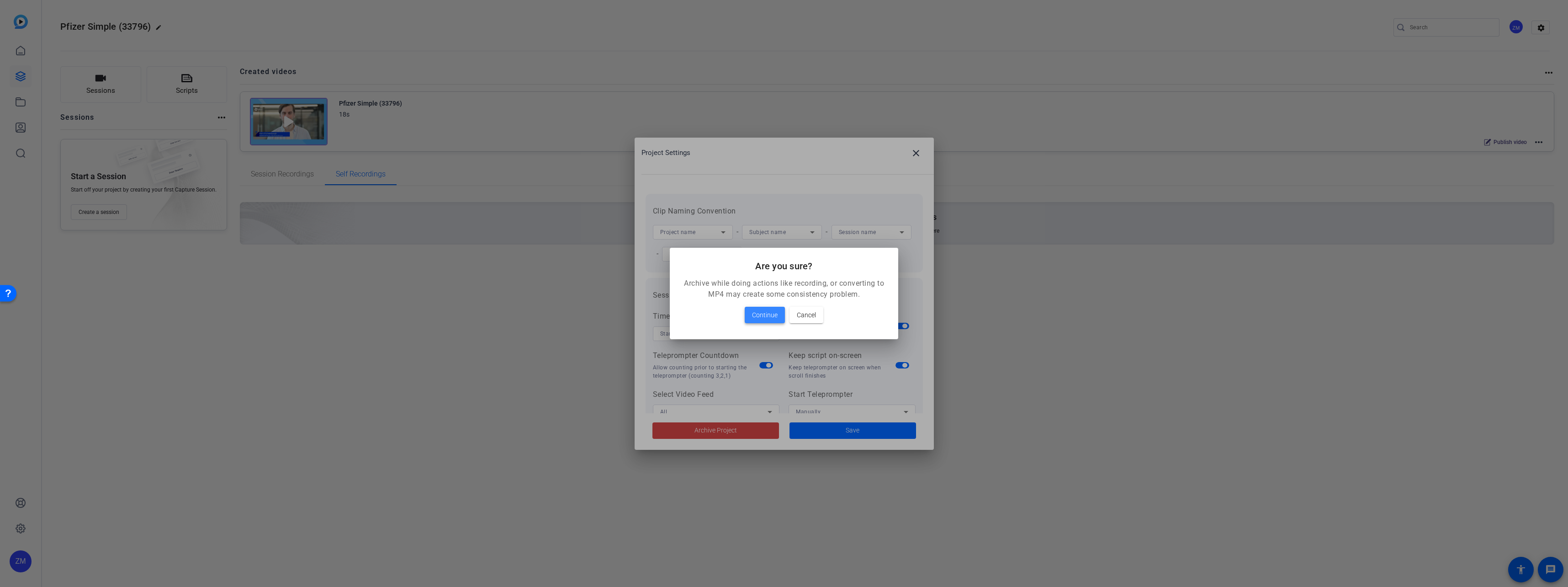
click at [769, 311] on span "Continue" at bounding box center [765, 315] width 26 height 11
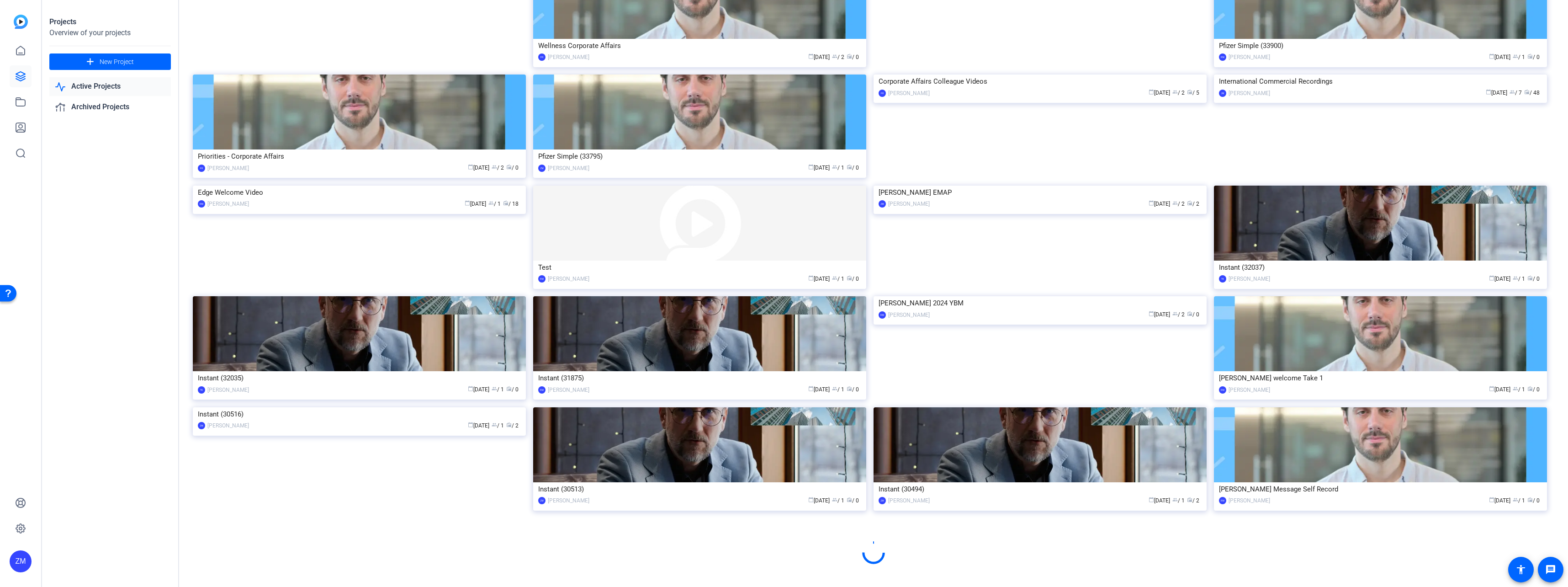
scroll to position [879, 0]
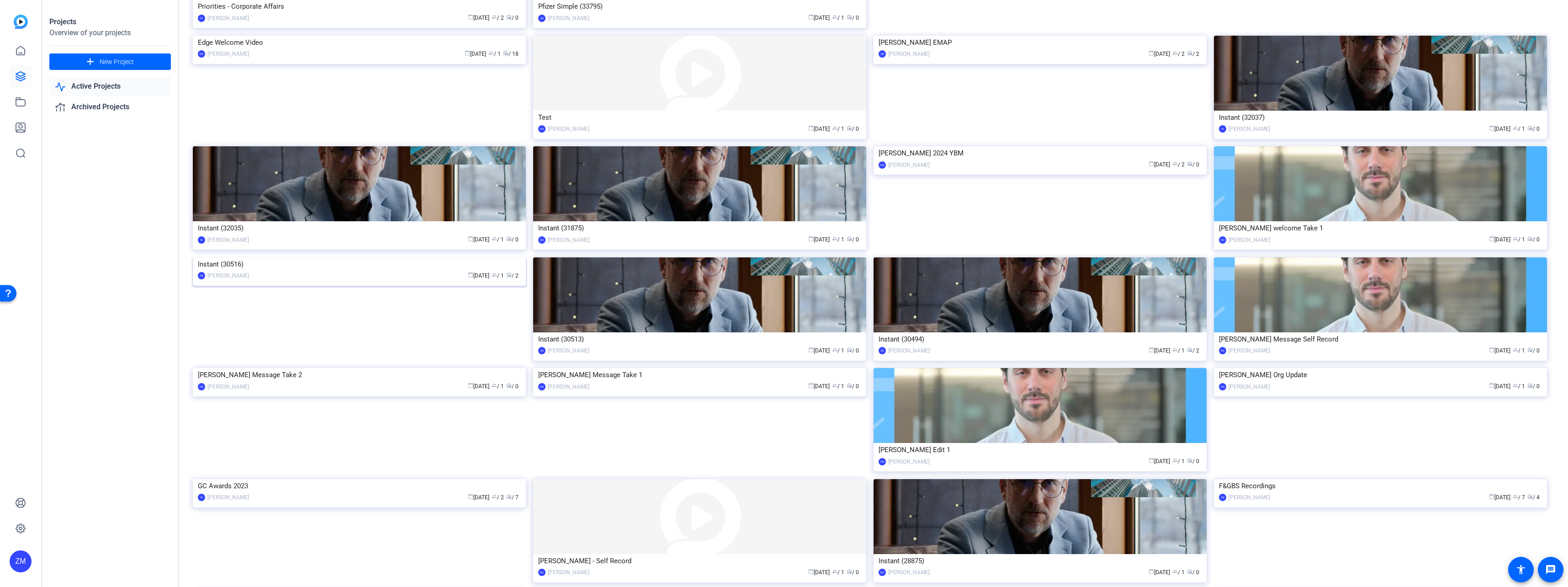
click at [459, 258] on img at bounding box center [359, 258] width 333 height 0
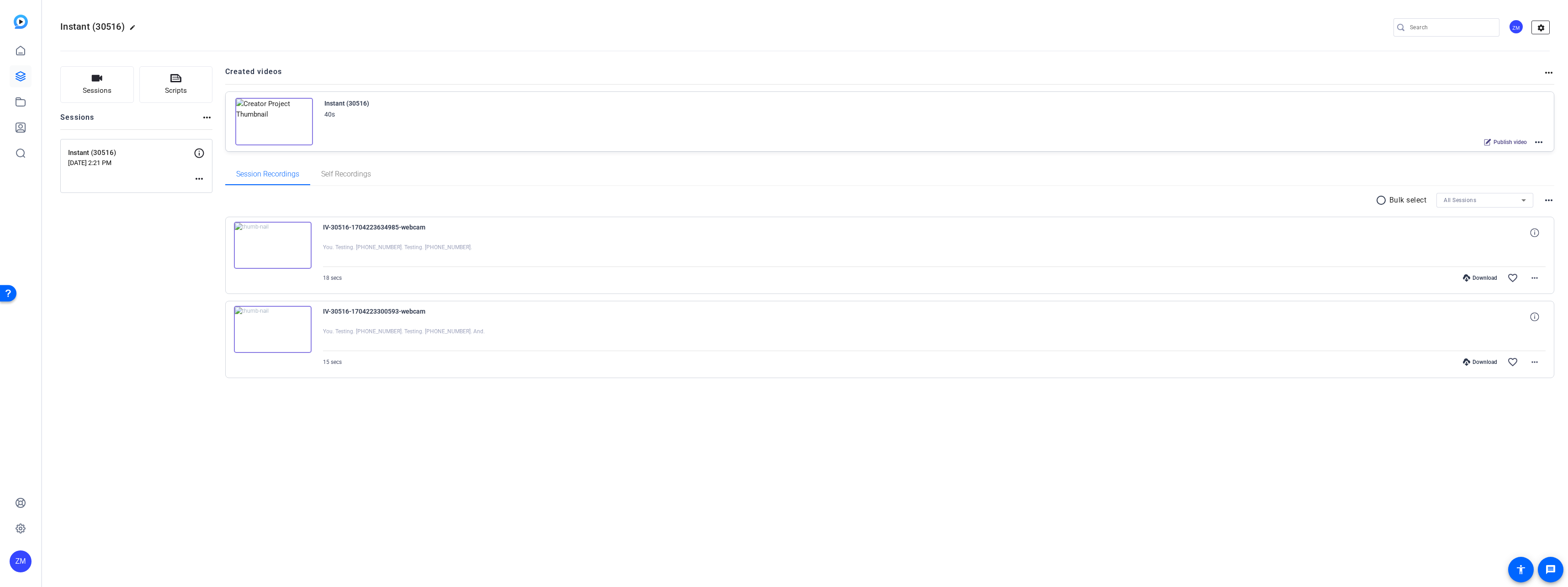
click at [873, 28] on mat-icon "settings" at bounding box center [1541, 28] width 18 height 14
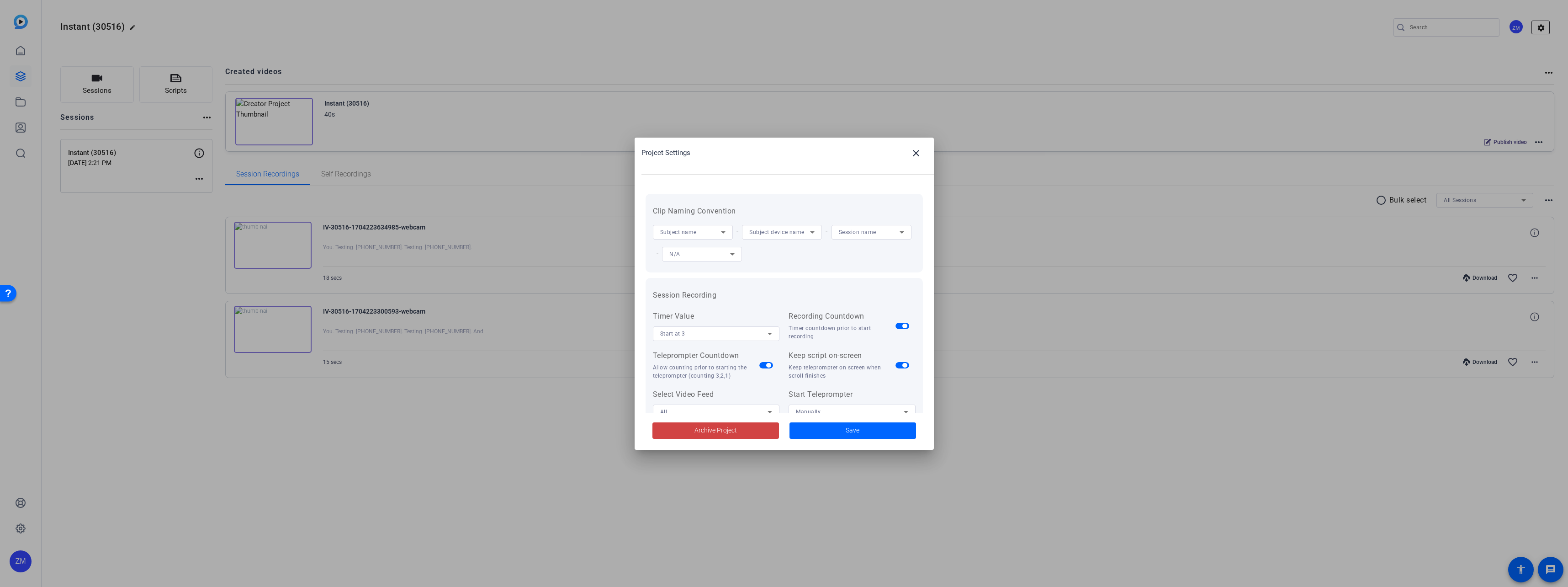
click at [873, 28] on div at bounding box center [784, 294] width 1568 height 587
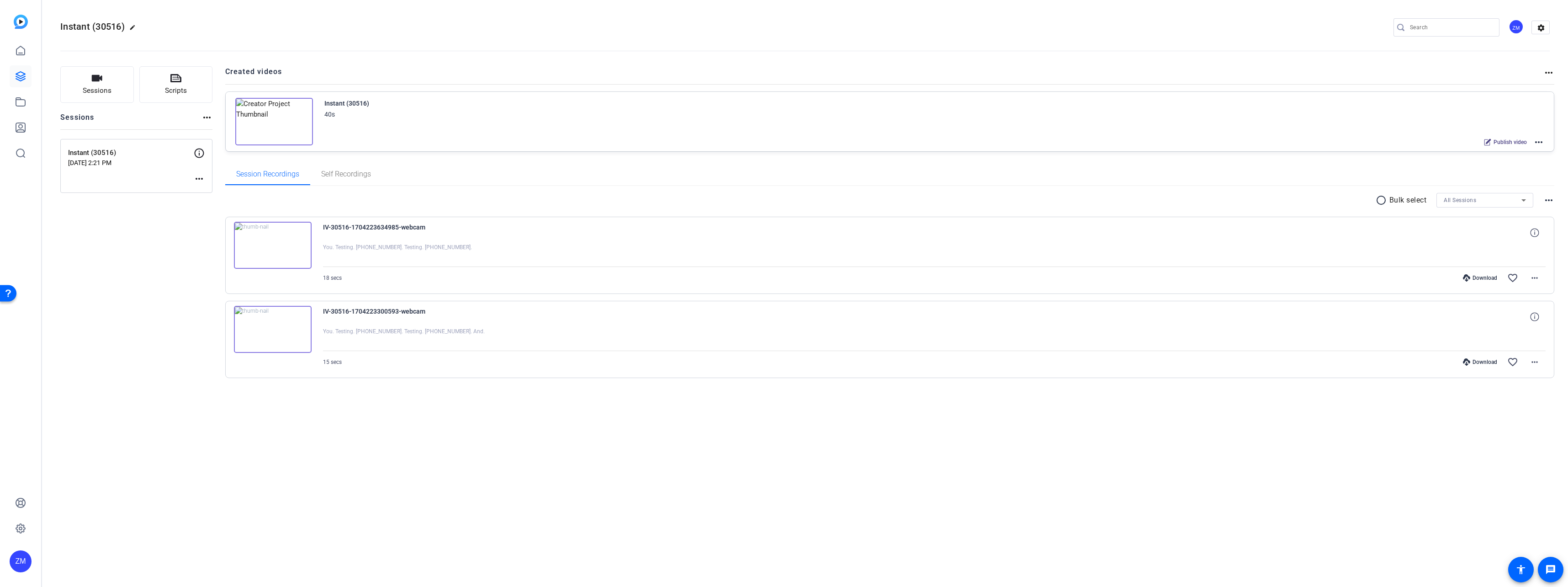
click at [873, 200] on mat-icon "radio_button_unchecked" at bounding box center [1382, 200] width 14 height 11
click at [873, 195] on icon at bounding box center [1413, 200] width 5 height 12
click at [873, 214] on span "Select All" at bounding box center [1426, 214] width 49 height 11
click at [873, 272] on span "Delete" at bounding box center [1426, 272] width 49 height 11
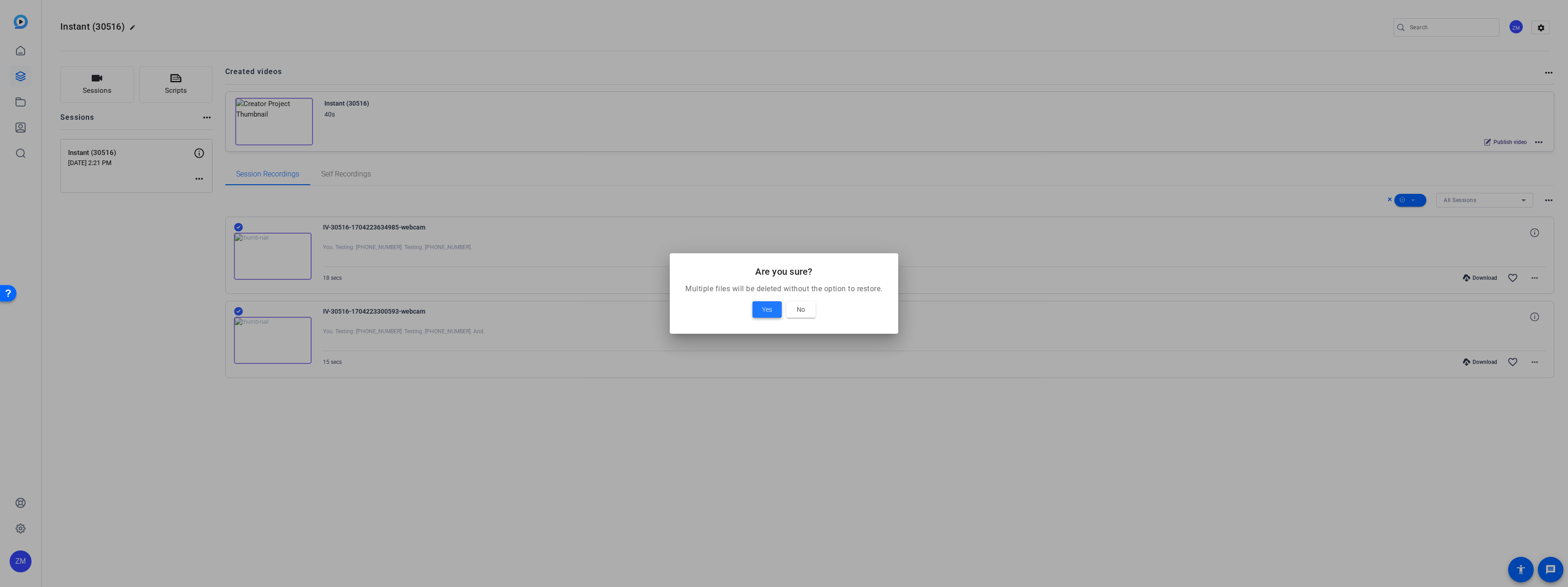
click at [763, 309] on span "Yes" at bounding box center [767, 309] width 10 height 11
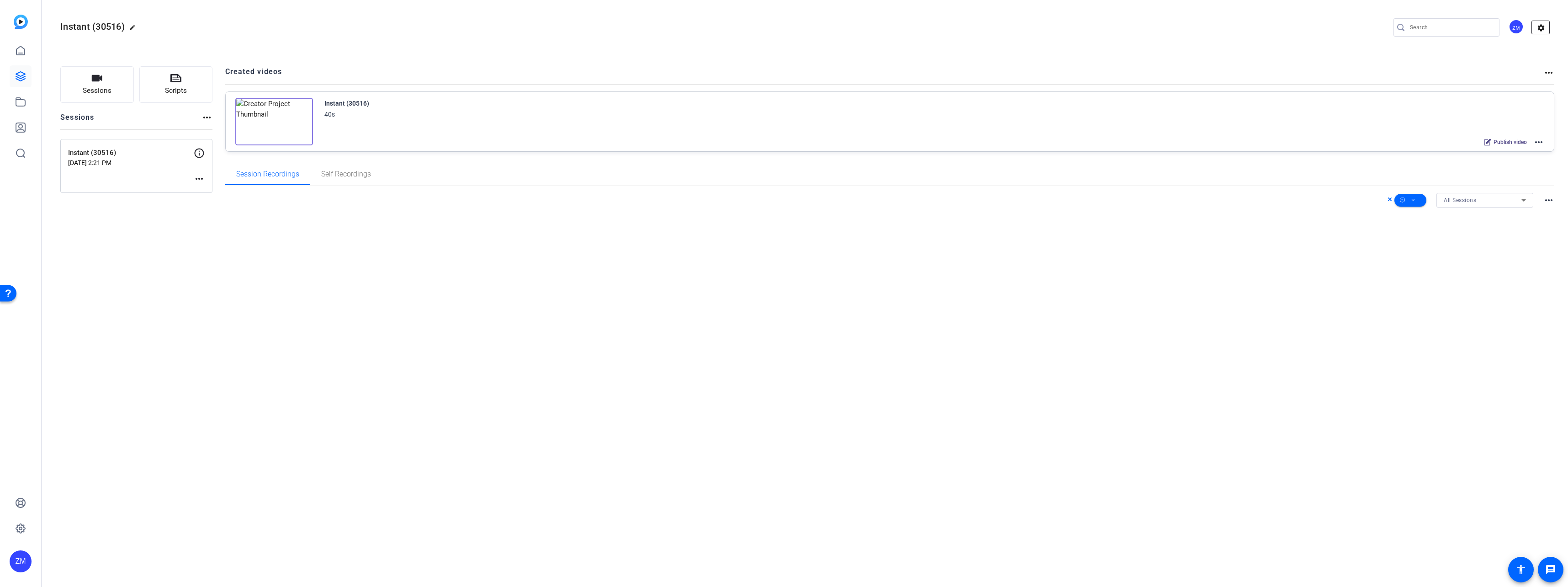
click at [873, 24] on mat-icon "settings" at bounding box center [1541, 28] width 18 height 14
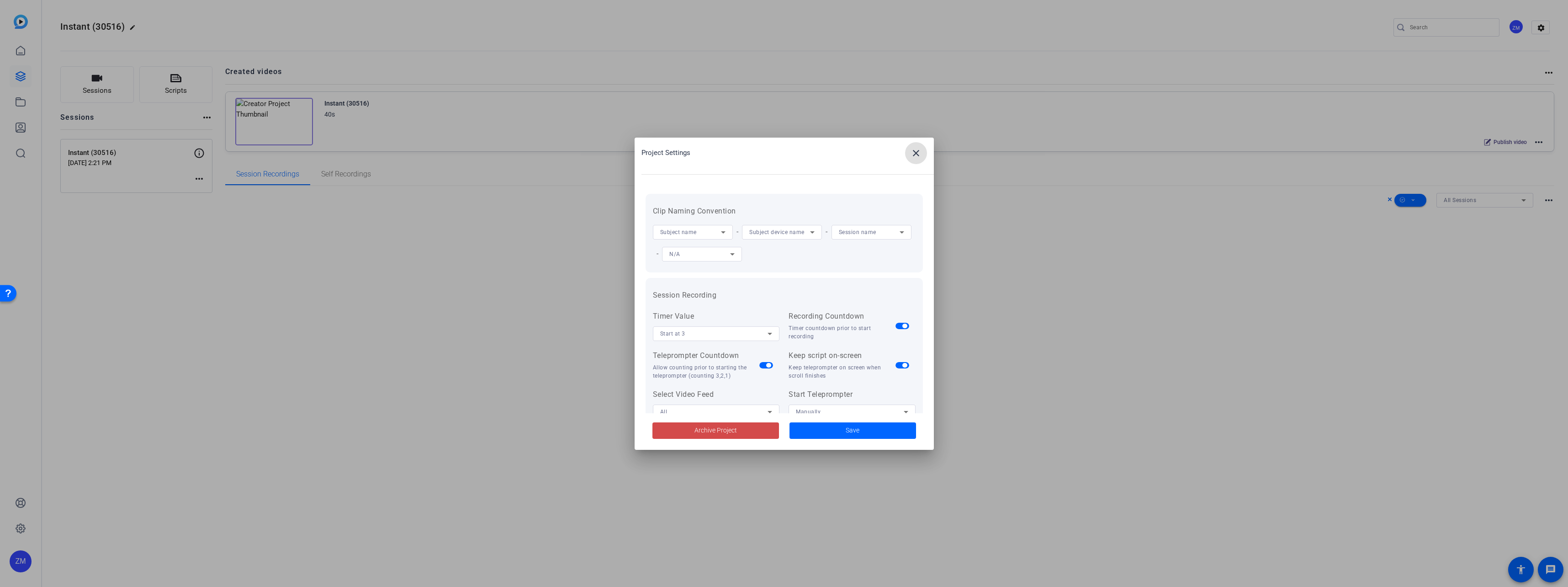
click at [705, 432] on span "Archive Project" at bounding box center [716, 431] width 43 height 10
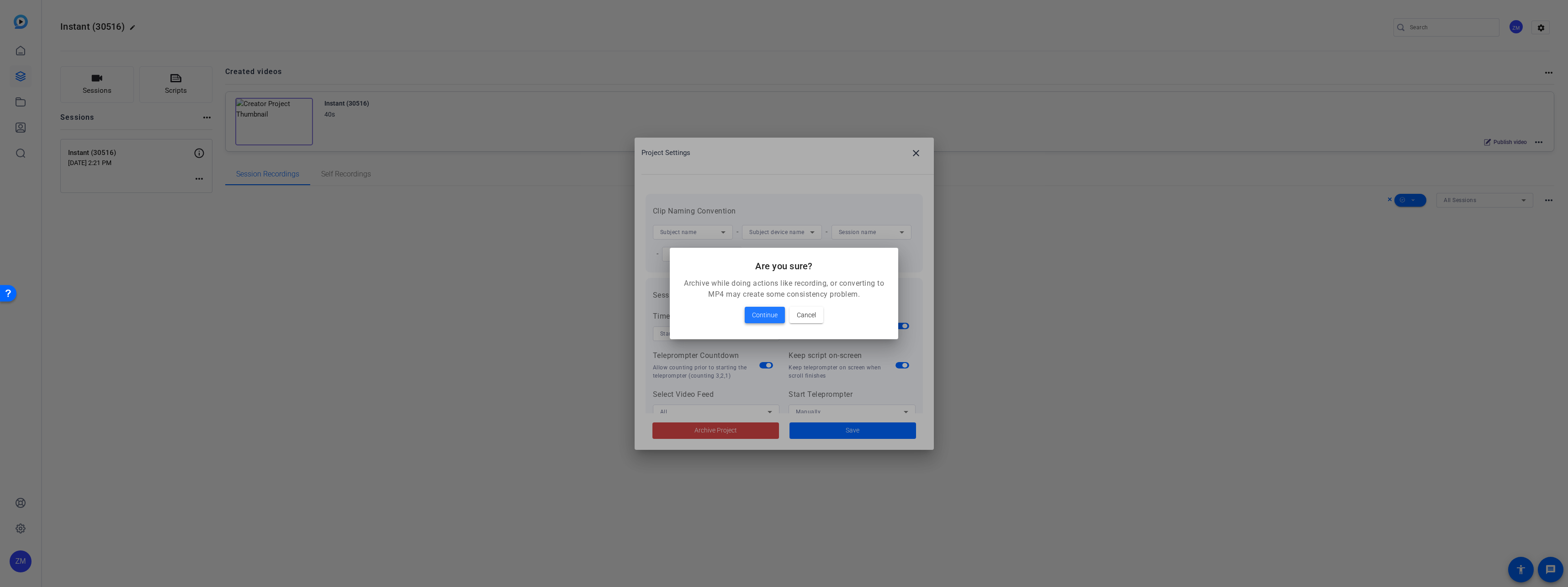
click at [754, 314] on span "Continue" at bounding box center [765, 315] width 26 height 11
